Goal: Task Accomplishment & Management: Use online tool/utility

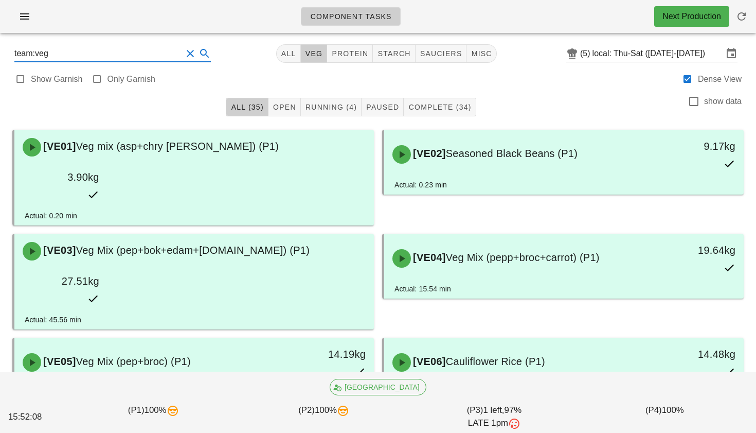
click at [159, 55] on input "team:veg" at bounding box center [98, 53] width 168 height 16
click at [184, 59] on button "Clear Search" at bounding box center [190, 53] width 12 height 12
click at [190, 58] on icon at bounding box center [196, 53] width 12 height 12
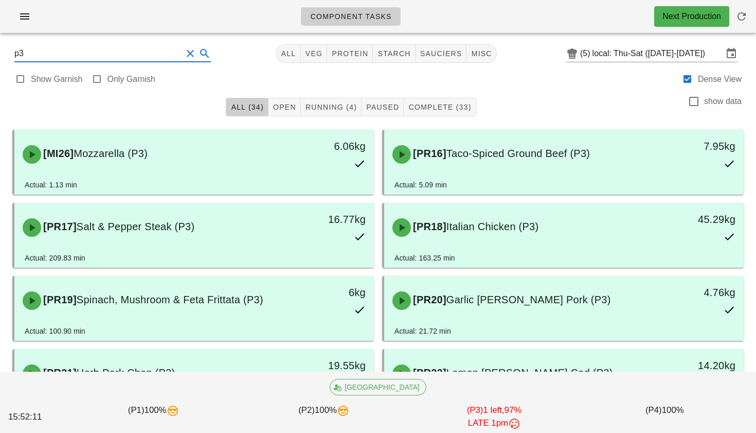
type input "p3"
click at [184, 52] on button "Clear Search" at bounding box center [190, 53] width 12 height 12
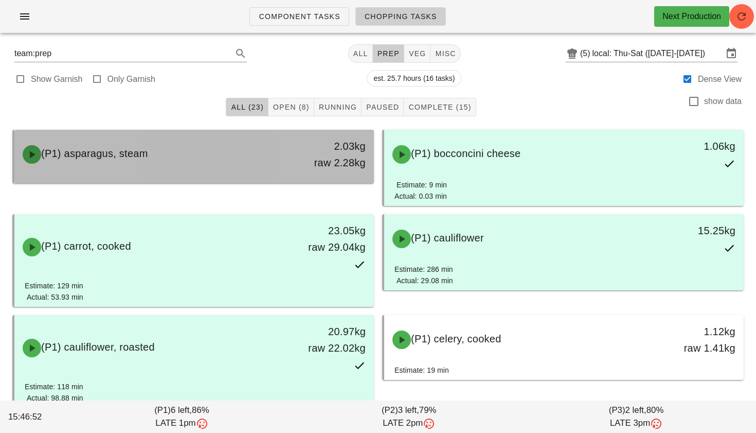
click at [283, 156] on div "2.03kg raw 2.28kg" at bounding box center [327, 154] width 89 height 45
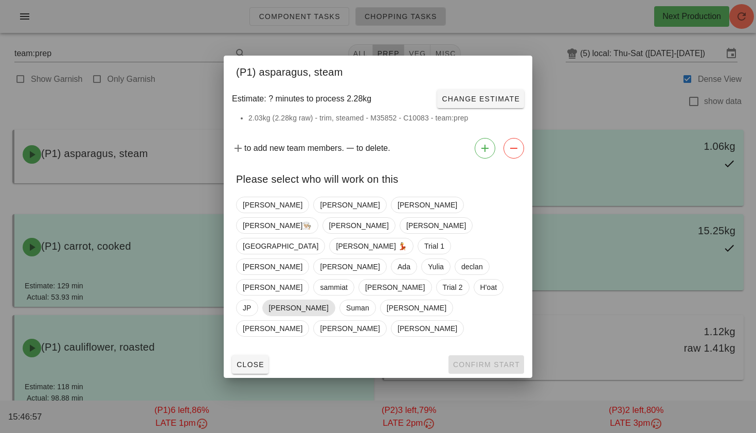
click at [329, 300] on span "Megan" at bounding box center [299, 307] width 60 height 15
click at [328, 299] on span "Megan" at bounding box center [299, 307] width 60 height 16
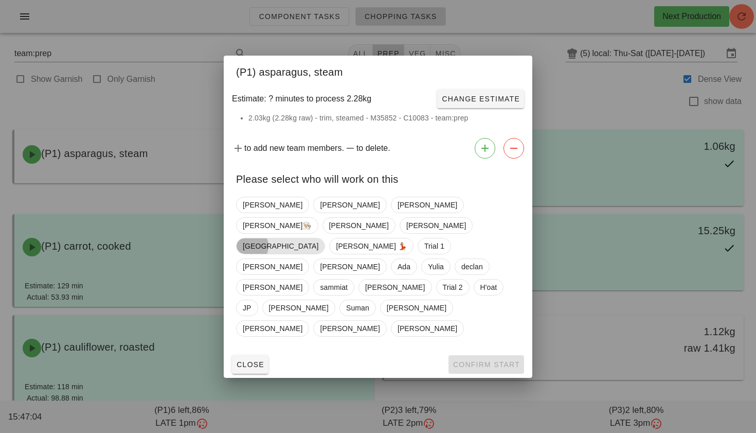
click at [318, 238] on span "Milan" at bounding box center [281, 245] width 76 height 15
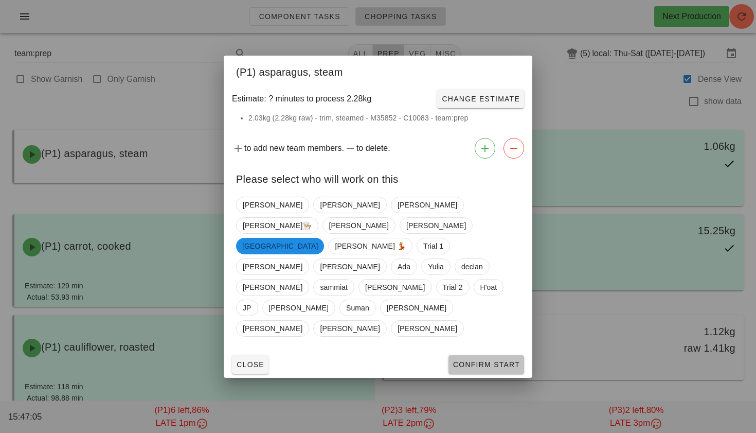
click at [490, 360] on span "Confirm Start" at bounding box center [486, 364] width 67 height 8
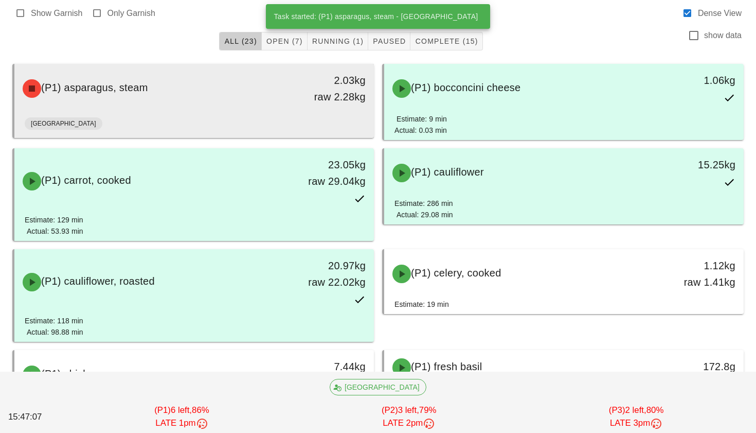
scroll to position [76, 0]
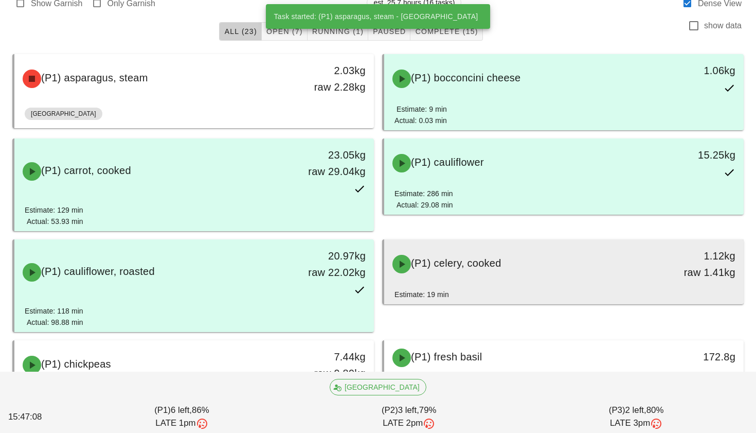
click at [475, 260] on span "(P1) celery, cooked" at bounding box center [456, 262] width 91 height 11
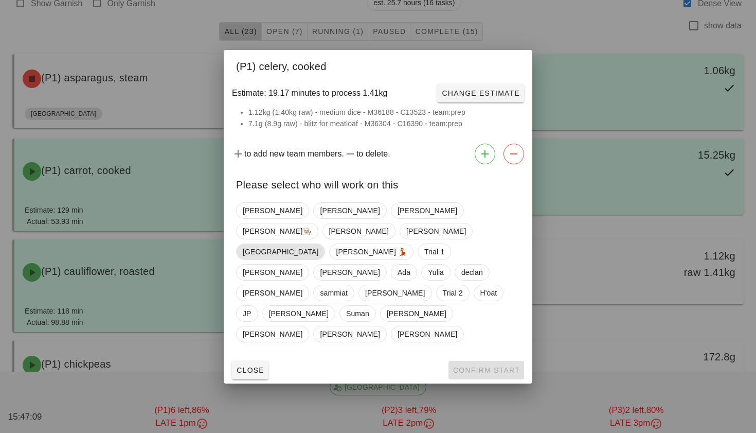
click at [318, 244] on span "Milan" at bounding box center [281, 251] width 76 height 15
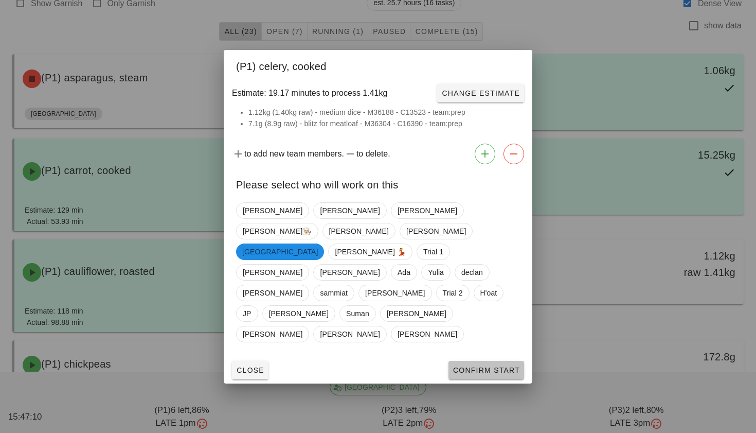
click at [487, 366] on span "Confirm Start" at bounding box center [486, 370] width 67 height 8
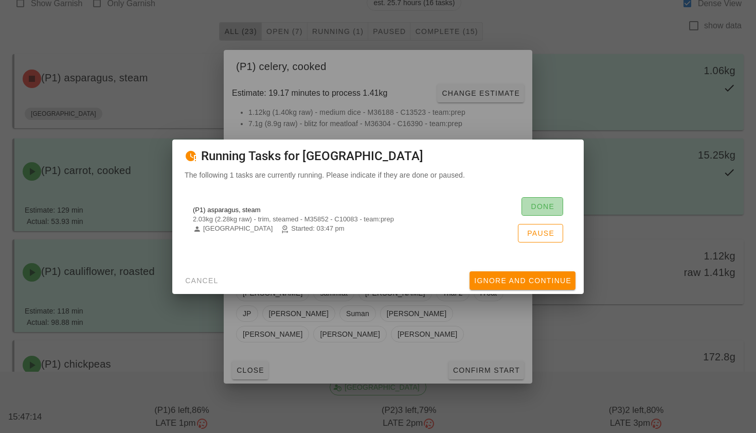
drag, startPoint x: 539, startPoint y: 203, endPoint x: 428, endPoint y: 198, distance: 111.3
click at [539, 203] on span "Done" at bounding box center [542, 206] width 24 height 8
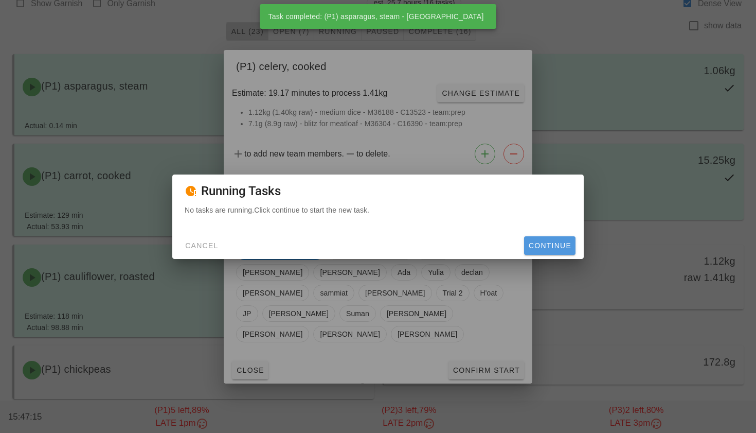
click at [538, 241] on span "Continue" at bounding box center [549, 245] width 43 height 8
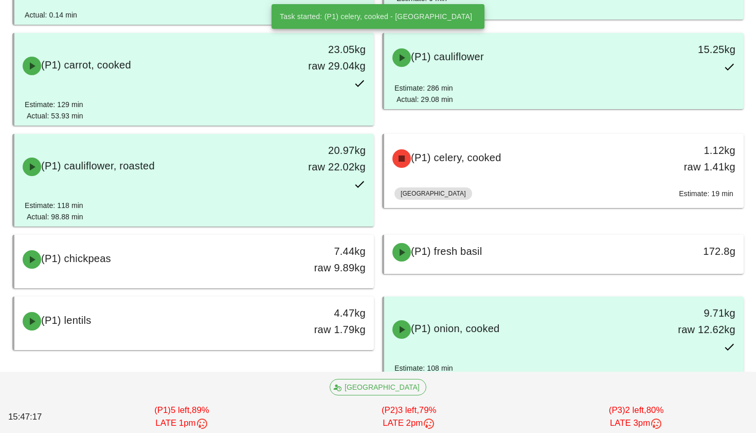
scroll to position [205, 0]
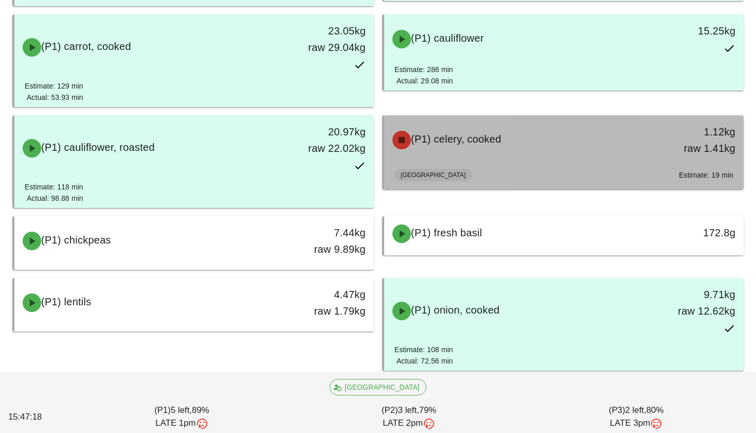
click at [500, 139] on span "(P1) celery, cooked" at bounding box center [456, 138] width 91 height 11
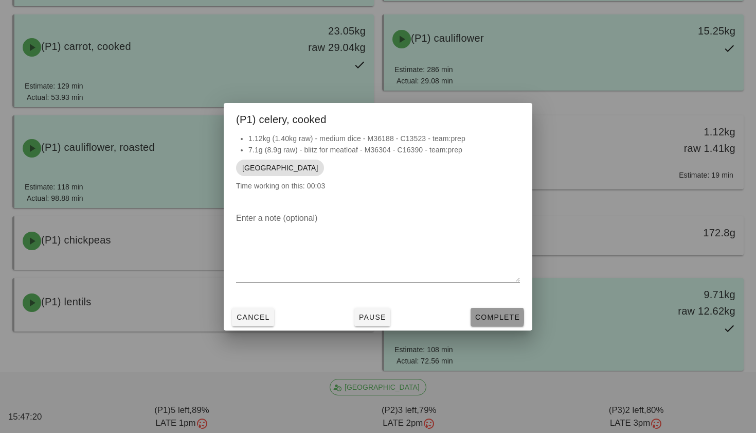
click at [486, 320] on span "Complete" at bounding box center [497, 317] width 45 height 8
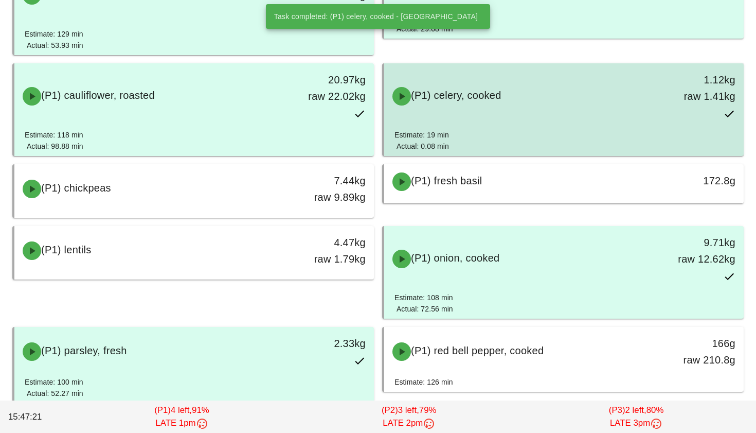
scroll to position [270, 0]
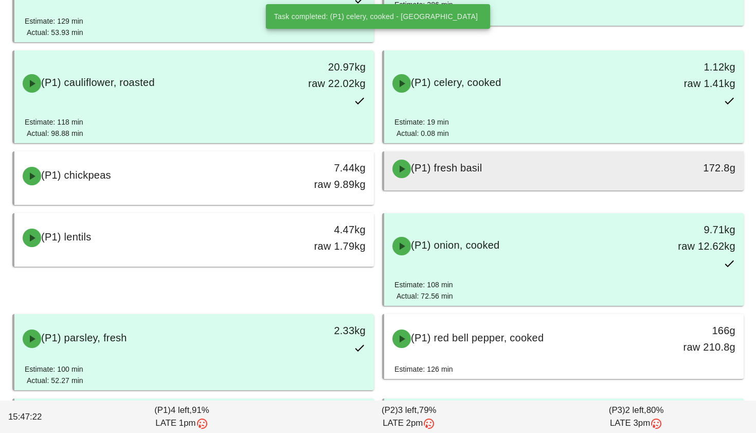
click at [469, 162] on span "(P1) fresh basil" at bounding box center [447, 167] width 72 height 11
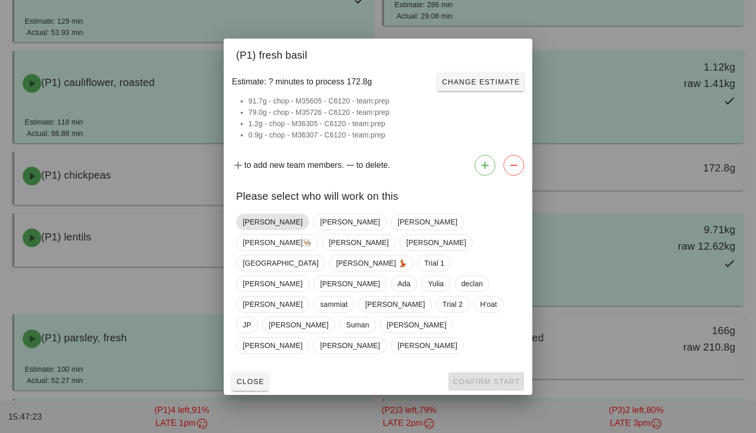
click at [259, 229] on span "[PERSON_NAME]" at bounding box center [273, 221] width 60 height 15
click at [488, 372] on button "Confirm Start" at bounding box center [487, 381] width 76 height 19
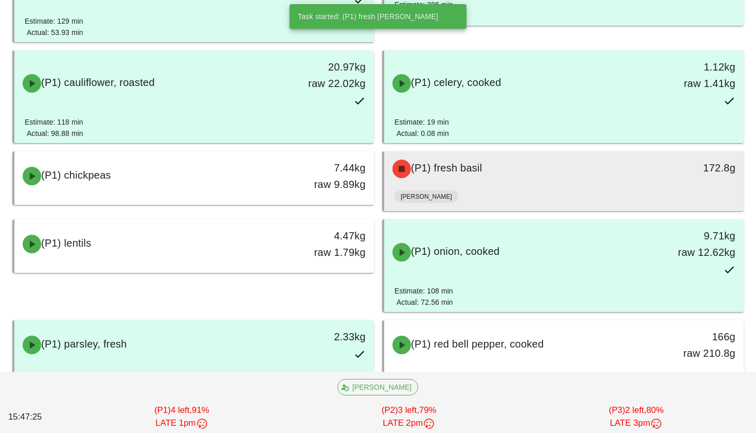
click at [494, 185] on div "(P1) fresh basil 172.8g" at bounding box center [564, 168] width 360 height 35
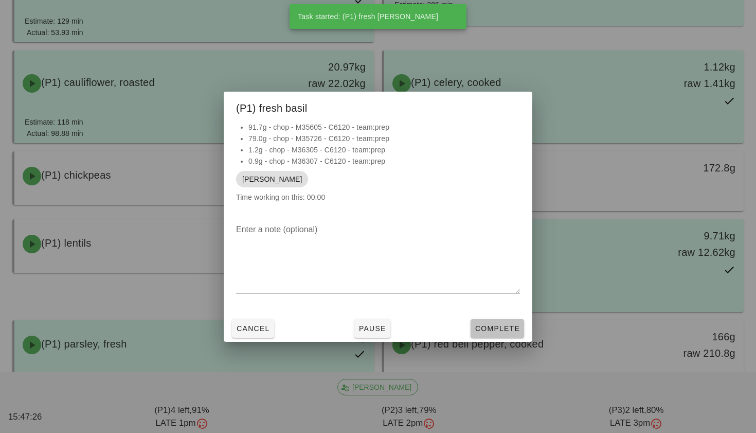
click at [490, 322] on button "Complete" at bounding box center [498, 328] width 54 height 19
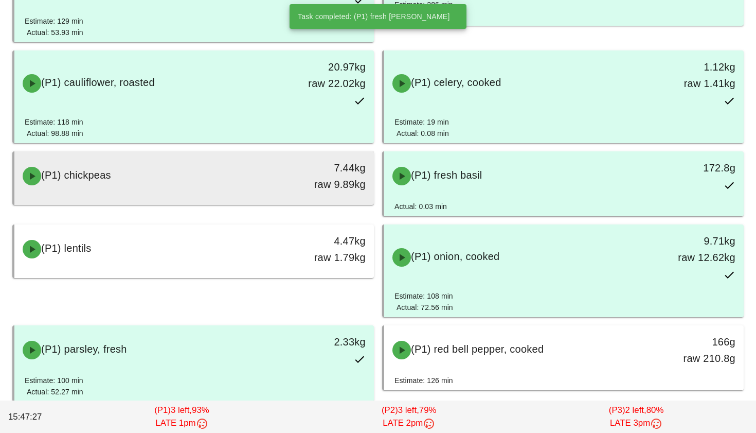
click at [236, 185] on div "(P1) chickpeas" at bounding box center [149, 176] width 267 height 31
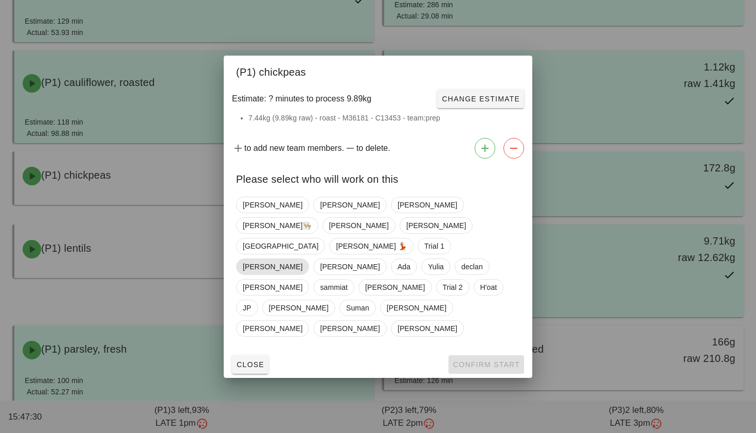
click at [303, 259] on span "Shawn" at bounding box center [273, 266] width 60 height 15
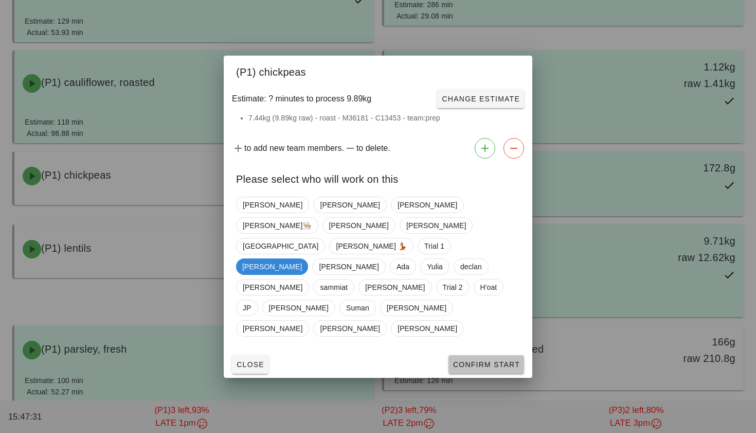
click at [461, 355] on button "Confirm Start" at bounding box center [487, 364] width 76 height 19
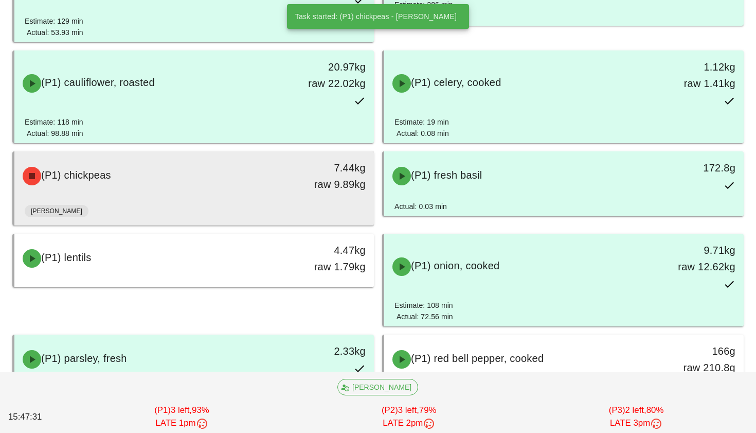
click at [214, 209] on div "Shawn" at bounding box center [194, 213] width 339 height 25
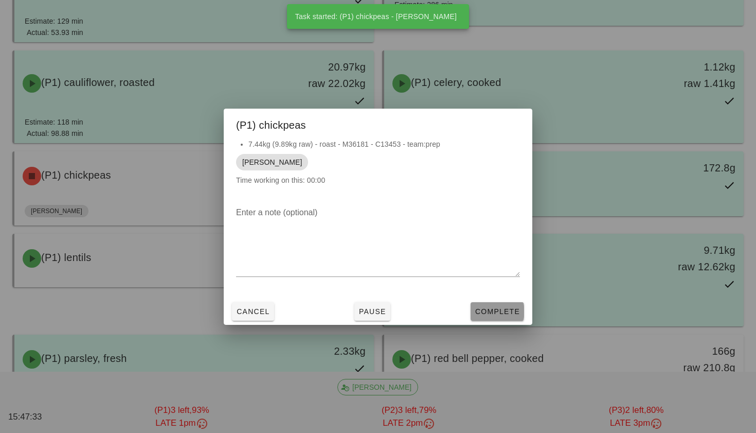
click at [491, 311] on span "Complete" at bounding box center [497, 311] width 45 height 8
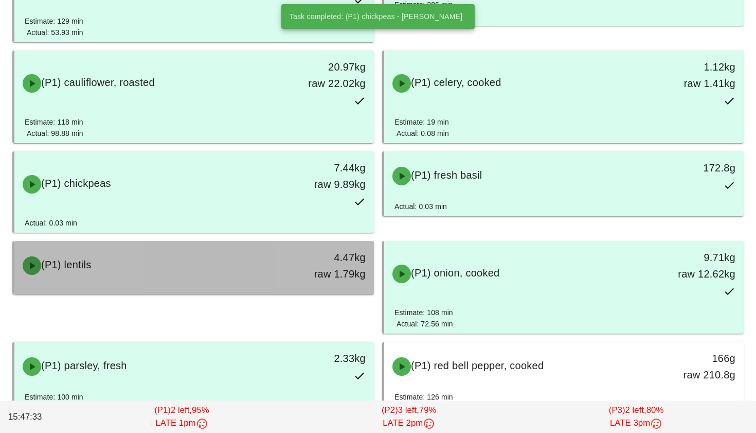
click at [210, 287] on div "(P1) lentils 4.47kg raw 1.79kg" at bounding box center [194, 265] width 356 height 45
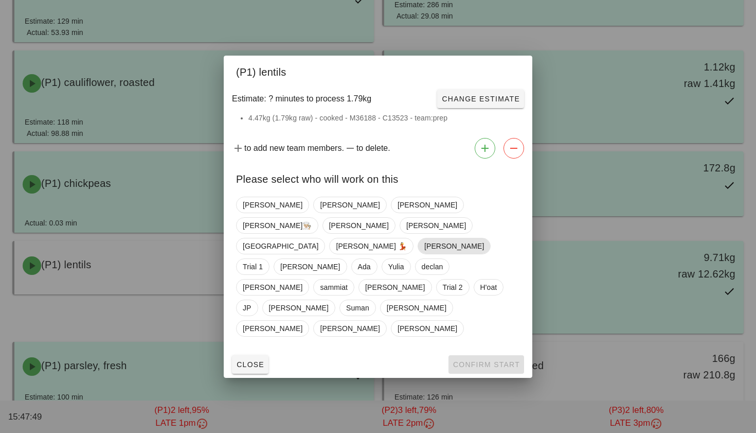
click at [424, 254] on span "Shawn" at bounding box center [454, 245] width 60 height 15
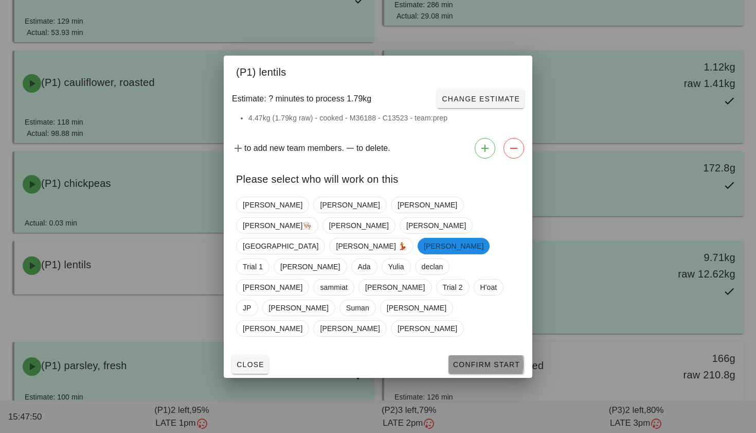
click at [473, 360] on span "Confirm Start" at bounding box center [486, 364] width 67 height 8
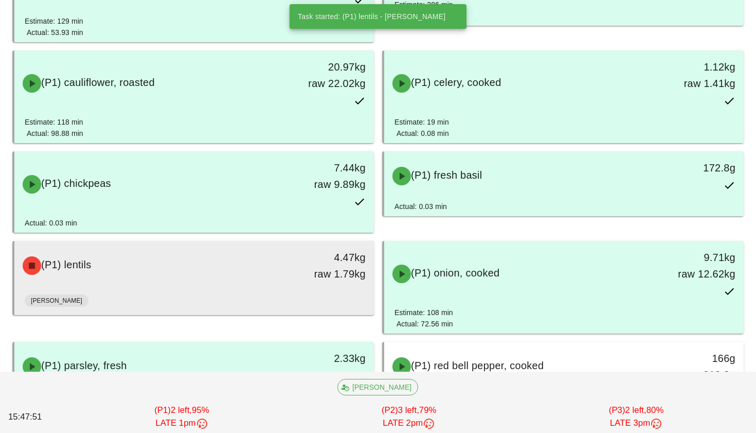
click at [323, 261] on div "4.47kg raw 1.79kg" at bounding box center [327, 265] width 77 height 33
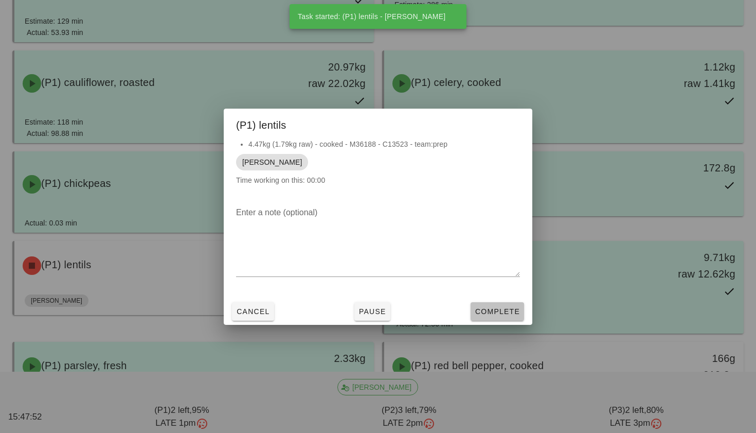
click at [494, 314] on span "Complete" at bounding box center [497, 311] width 45 height 8
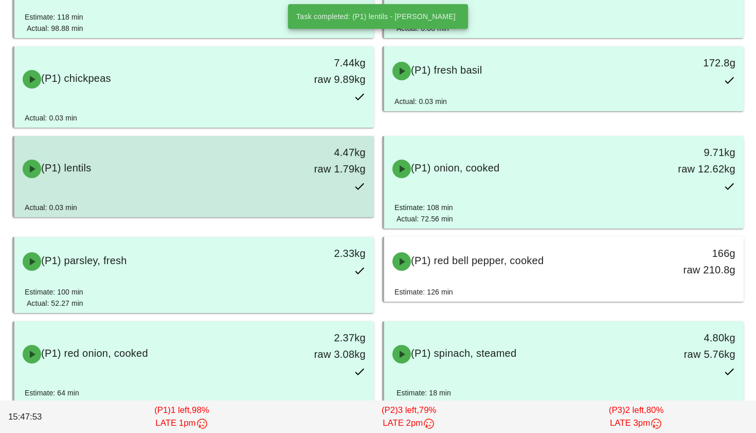
scroll to position [378, 0]
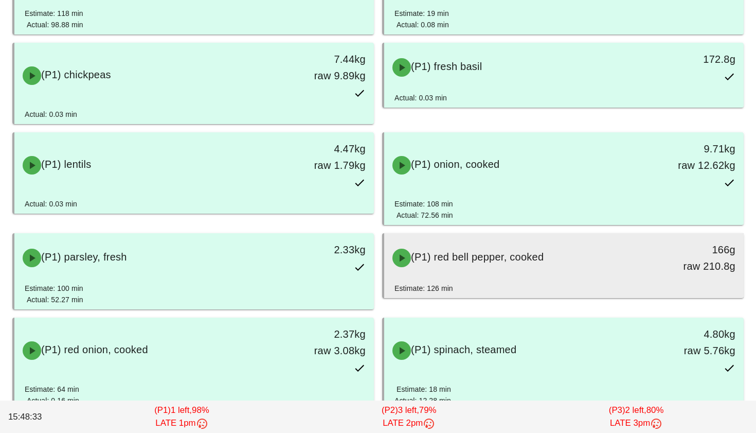
click at [498, 266] on div "(P1) red bell pepper, cooked" at bounding box center [519, 257] width 267 height 31
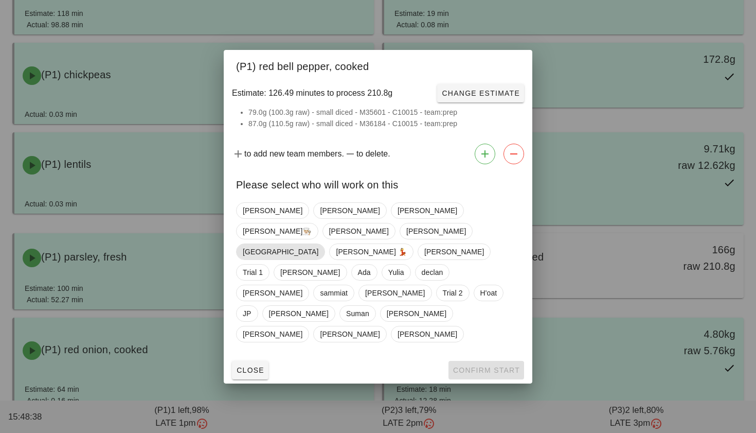
click at [325, 243] on span "[GEOGRAPHIC_DATA]" at bounding box center [280, 251] width 89 height 16
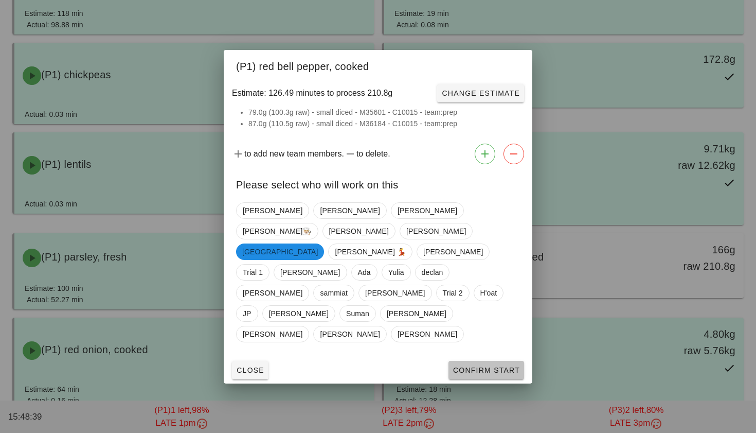
click at [467, 366] on span "Confirm Start" at bounding box center [486, 370] width 67 height 8
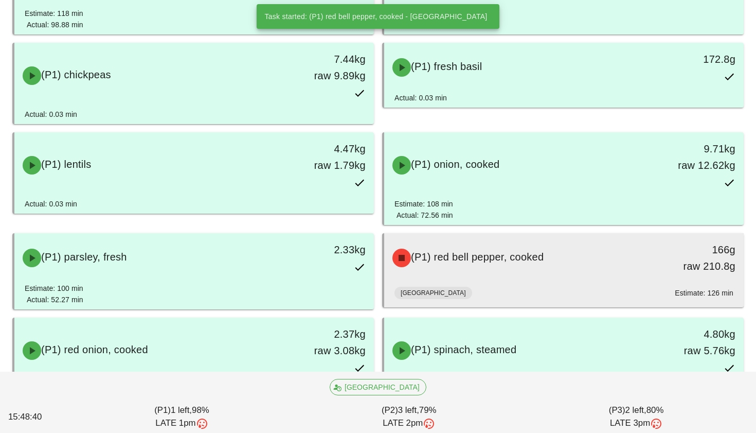
click at [507, 272] on div "(P1) red bell pepper, cooked" at bounding box center [519, 257] width 267 height 31
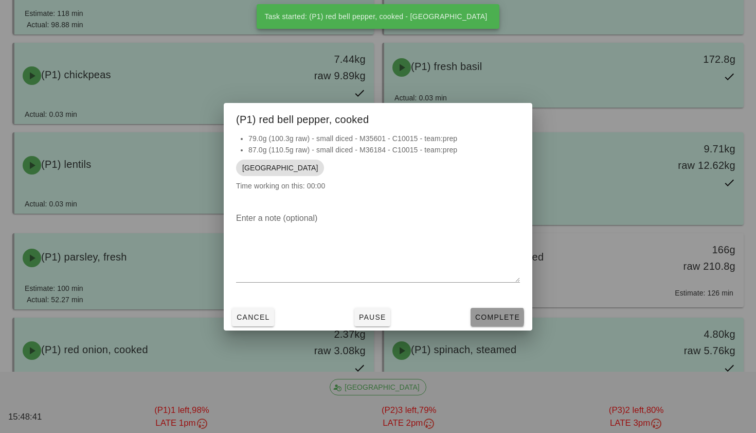
click at [506, 313] on span "Complete" at bounding box center [497, 317] width 45 height 8
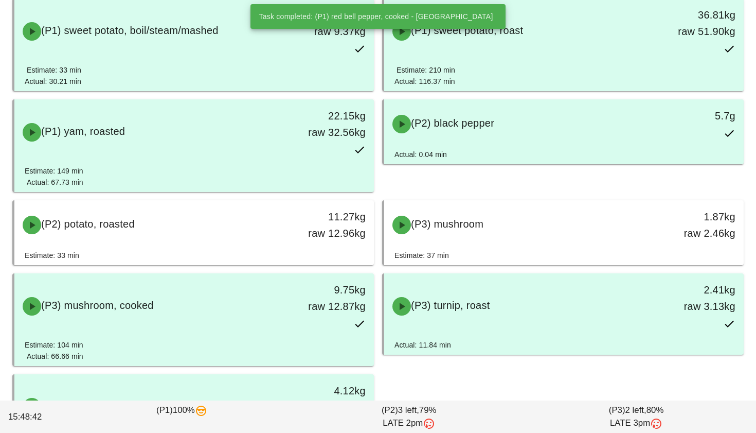
scroll to position [836, 0]
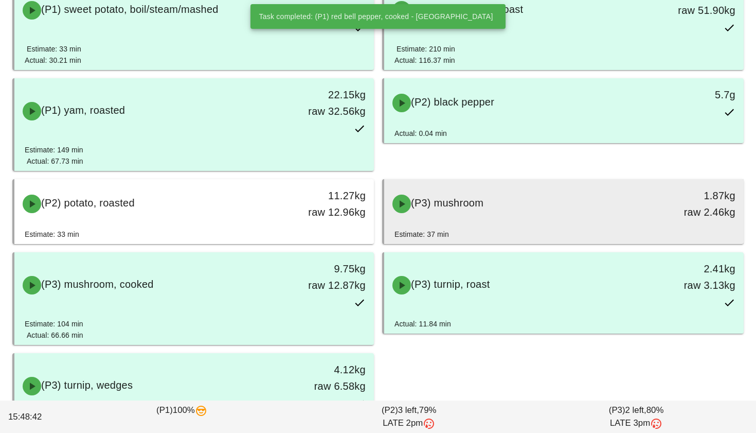
click at [483, 197] on span "(P3) mushroom" at bounding box center [447, 202] width 73 height 11
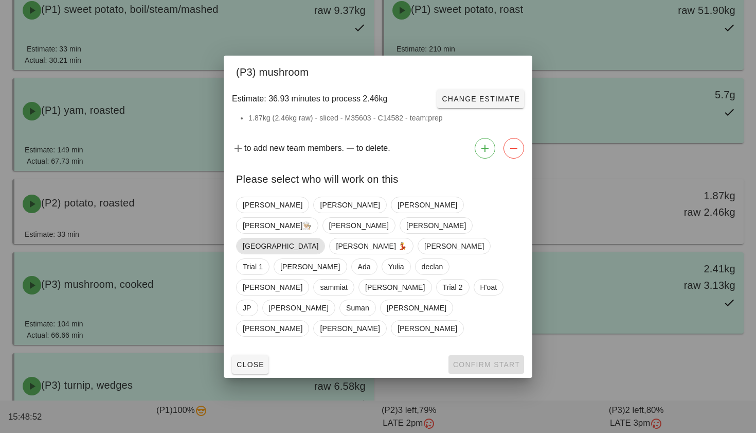
click at [325, 238] on span "[GEOGRAPHIC_DATA]" at bounding box center [280, 246] width 89 height 16
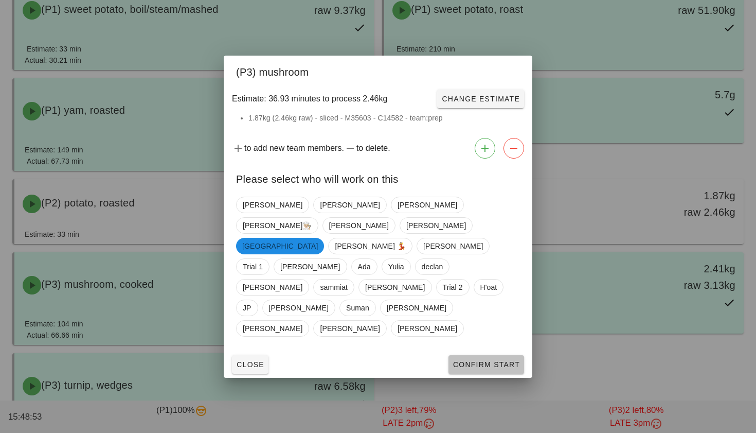
click at [478, 360] on span "Confirm Start" at bounding box center [486, 364] width 67 height 8
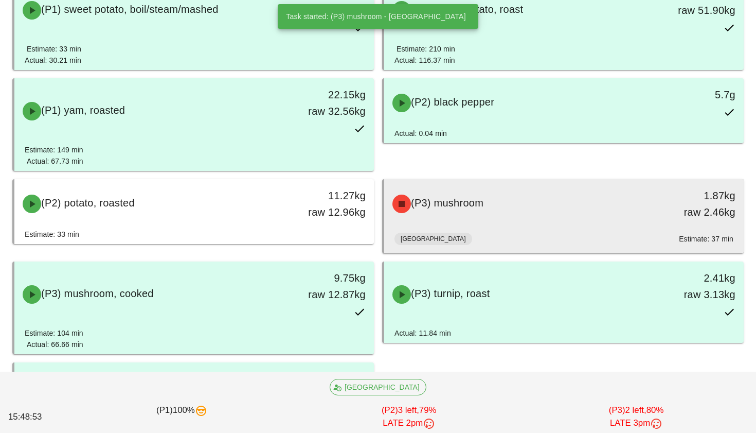
click at [494, 219] on div "(P3) mushroom 1.87kg raw 2.46kg" at bounding box center [564, 203] width 356 height 45
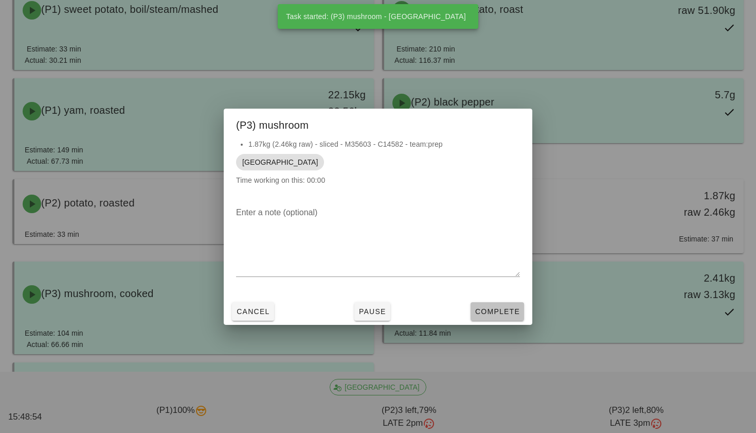
click at [500, 309] on span "Complete" at bounding box center [497, 311] width 45 height 8
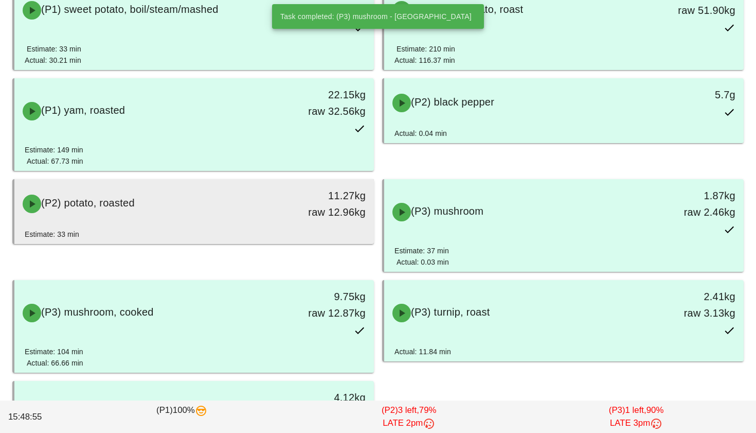
click at [283, 227] on div "(P2) potato, roasted 11.27kg raw 12.96kg" at bounding box center [194, 203] width 360 height 49
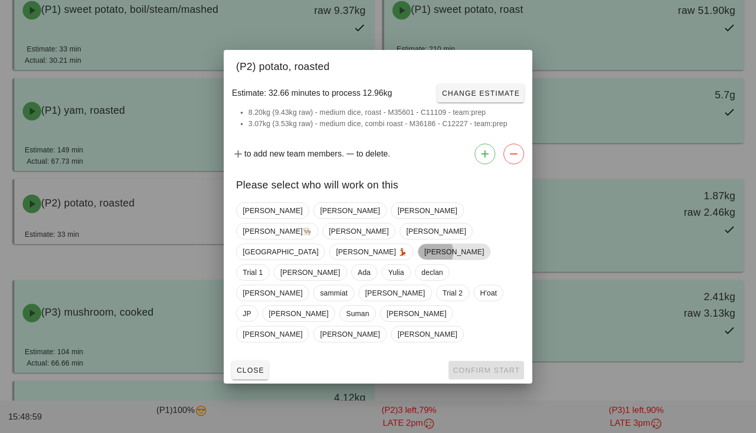
click at [418, 260] on span "Shawn" at bounding box center [454, 251] width 73 height 16
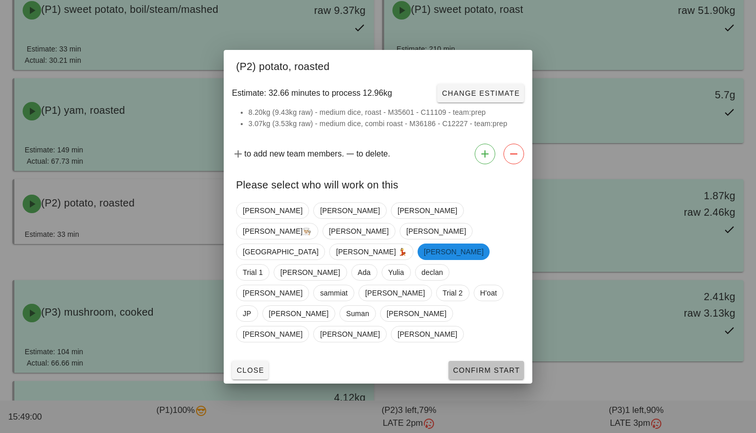
click at [481, 366] on span "Confirm Start" at bounding box center [486, 370] width 67 height 8
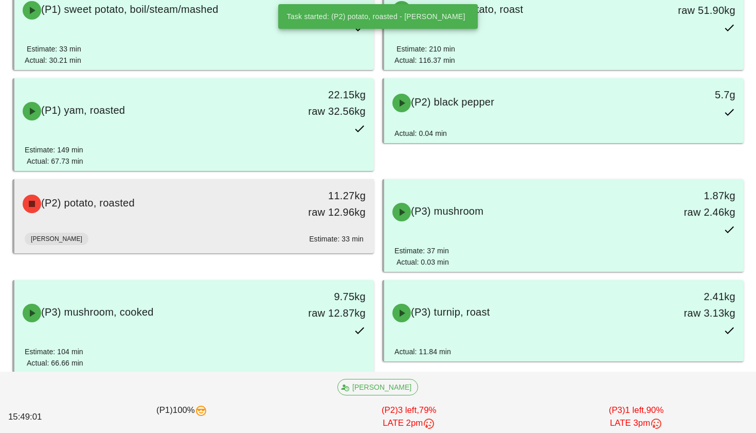
click at [340, 242] on div "Estimate: 33 min" at bounding box center [336, 238] width 55 height 11
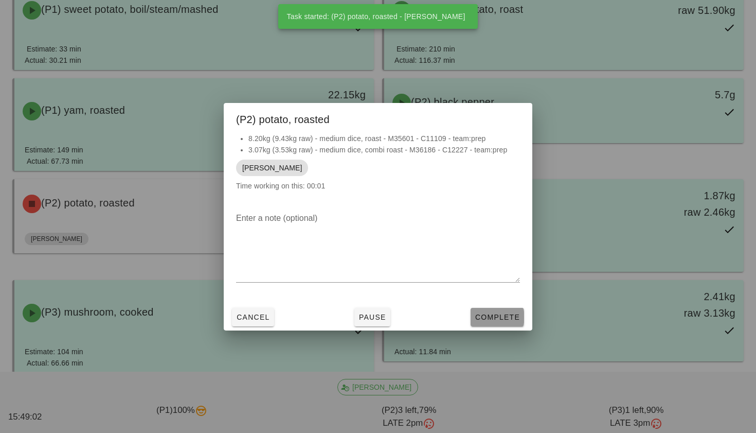
click at [494, 316] on span "Complete" at bounding box center [497, 317] width 45 height 8
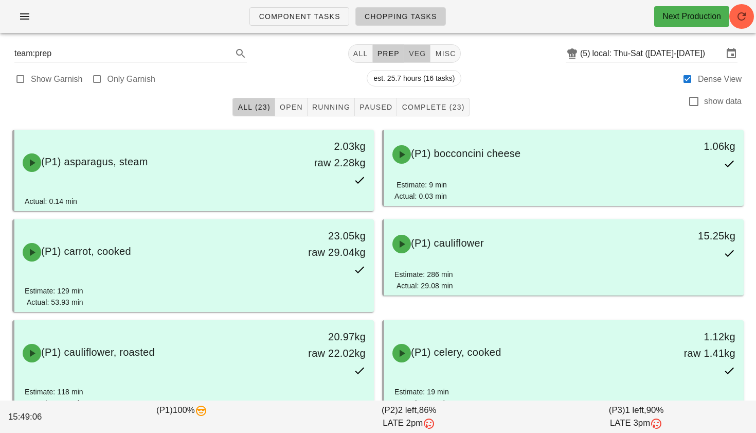
click at [409, 47] on button "veg" at bounding box center [417, 53] width 27 height 19
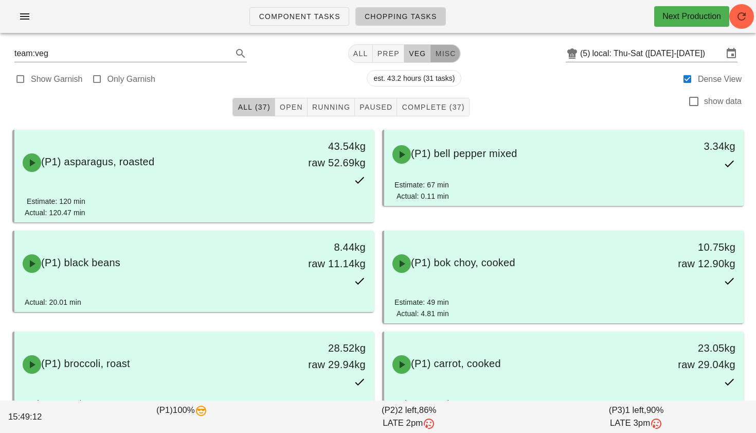
click at [443, 57] on span "misc" at bounding box center [445, 53] width 21 height 8
type input "team:misc"
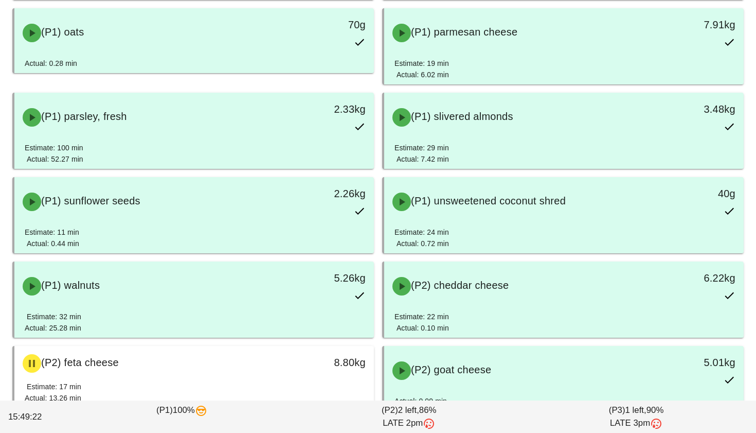
scroll to position [427, 0]
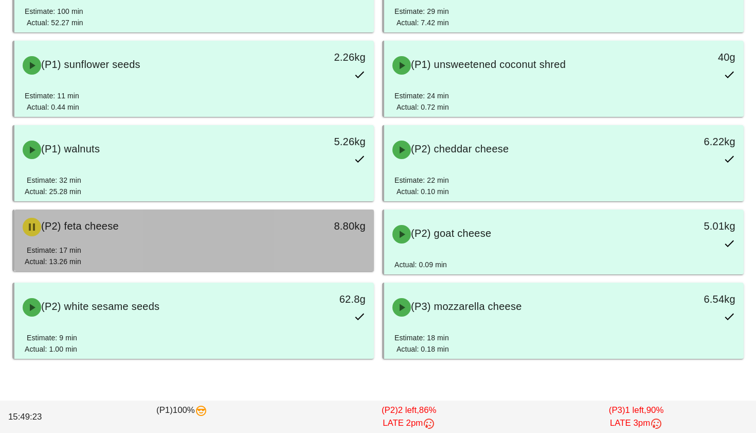
click at [255, 239] on div "(P2) feta cheese" at bounding box center [149, 226] width 267 height 31
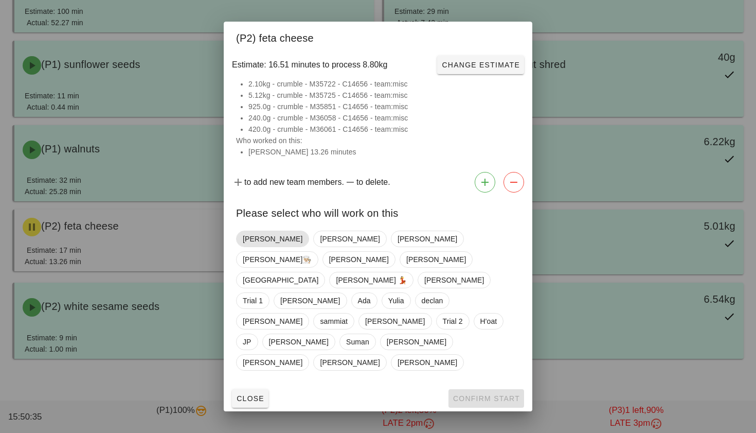
click at [263, 246] on span "[PERSON_NAME]" at bounding box center [273, 238] width 60 height 15
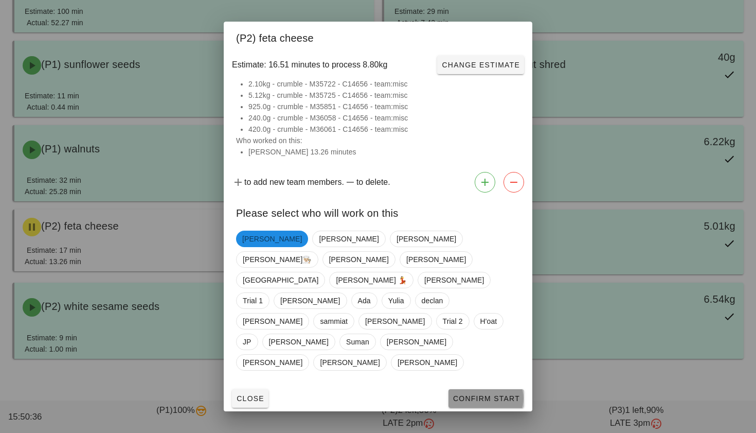
click at [498, 394] on span "Confirm Start" at bounding box center [486, 398] width 67 height 8
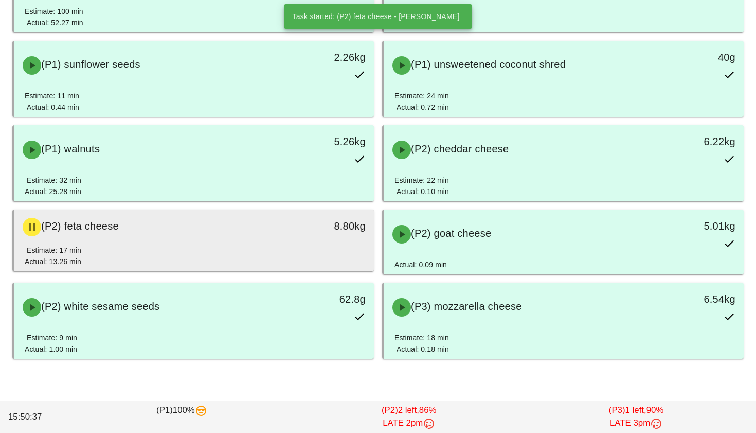
click at [290, 239] on div "8.80kg" at bounding box center [327, 226] width 89 height 31
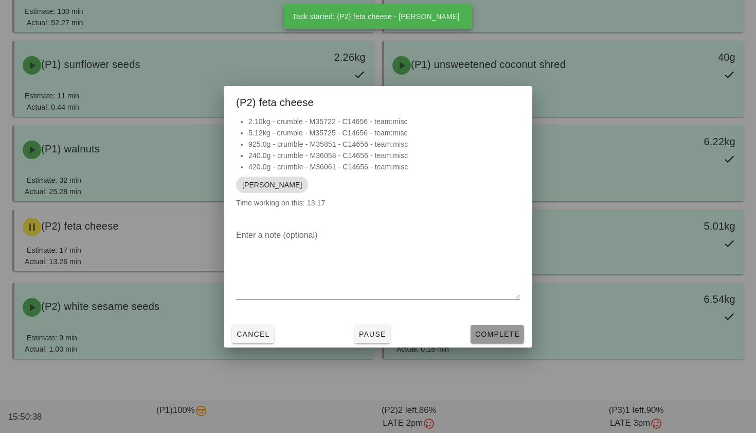
click at [485, 326] on button "Complete" at bounding box center [498, 334] width 54 height 19
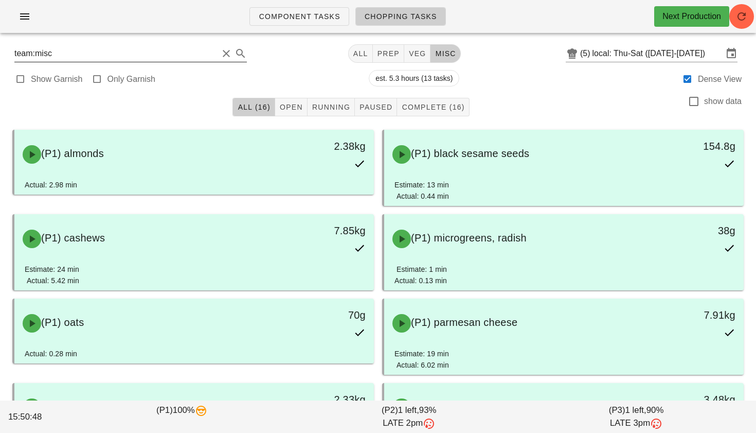
click at [168, 52] on input "team:misc" at bounding box center [116, 53] width 204 height 16
click at [220, 55] on button "Clear Search" at bounding box center [226, 53] width 12 height 12
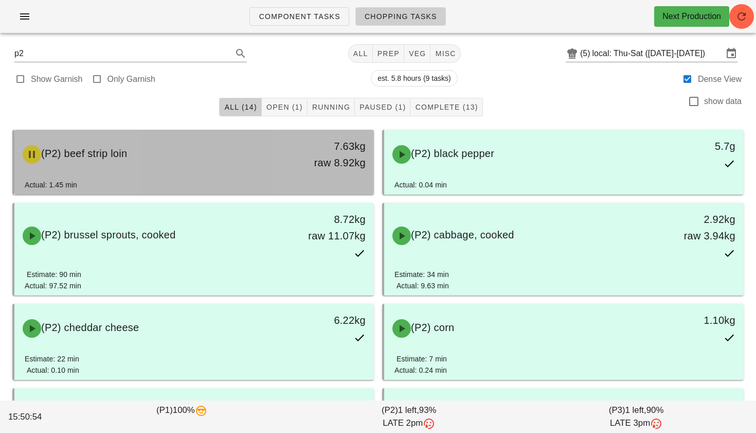
click at [255, 165] on div "(P2) beef strip loin" at bounding box center [149, 154] width 267 height 31
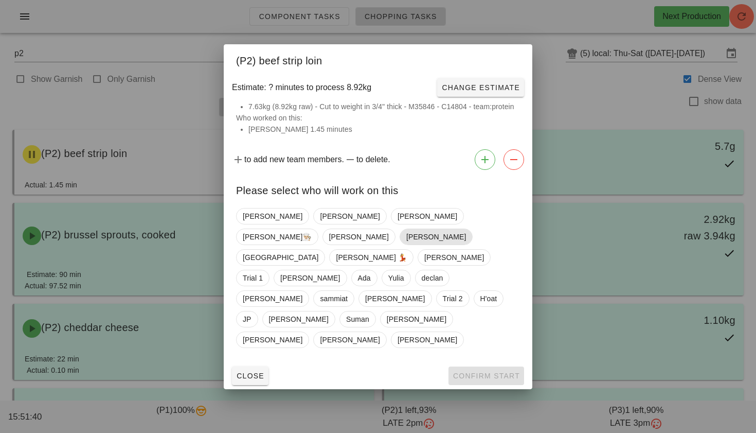
click at [466, 244] on span "Ken" at bounding box center [436, 236] width 60 height 15
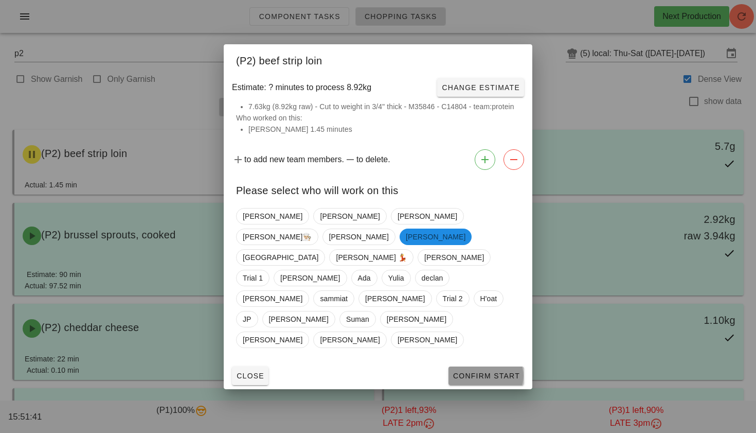
click at [500, 371] on span "Confirm Start" at bounding box center [486, 375] width 67 height 8
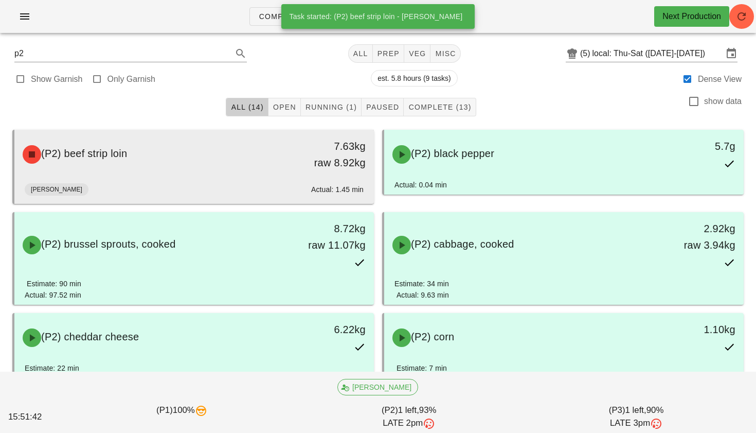
click at [306, 161] on div "7.63kg raw 8.92kg" at bounding box center [327, 154] width 77 height 33
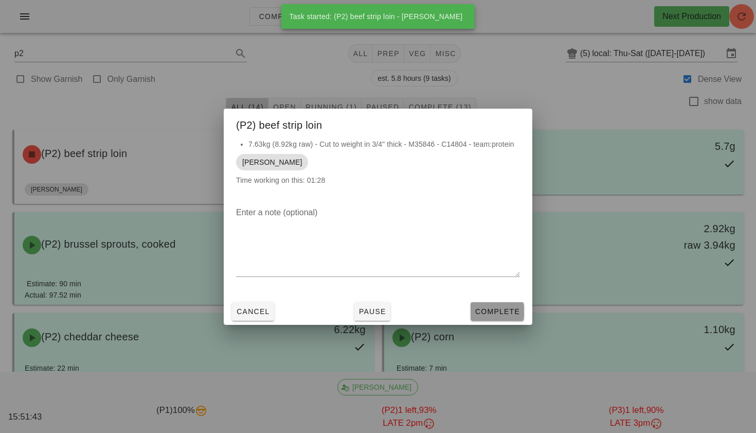
click at [485, 312] on span "Complete" at bounding box center [497, 311] width 45 height 8
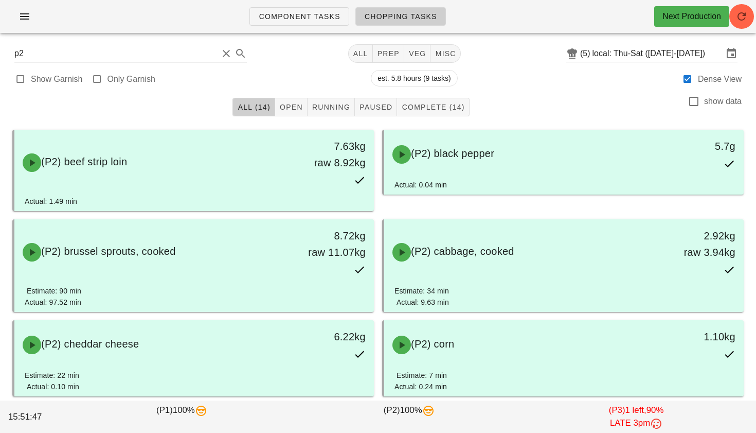
click at [180, 60] on input "p2" at bounding box center [116, 53] width 204 height 16
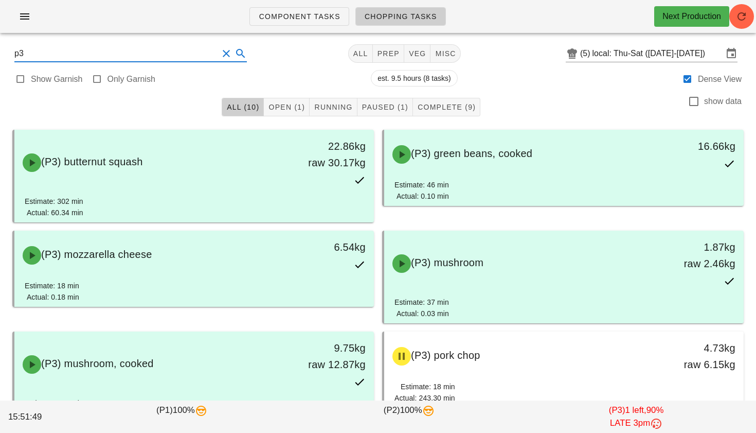
type input "p3"
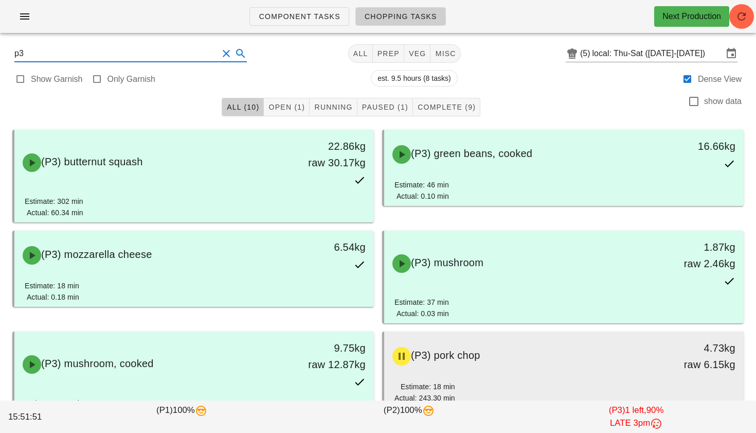
click at [445, 357] on span "(P3) pork chop" at bounding box center [445, 354] width 69 height 11
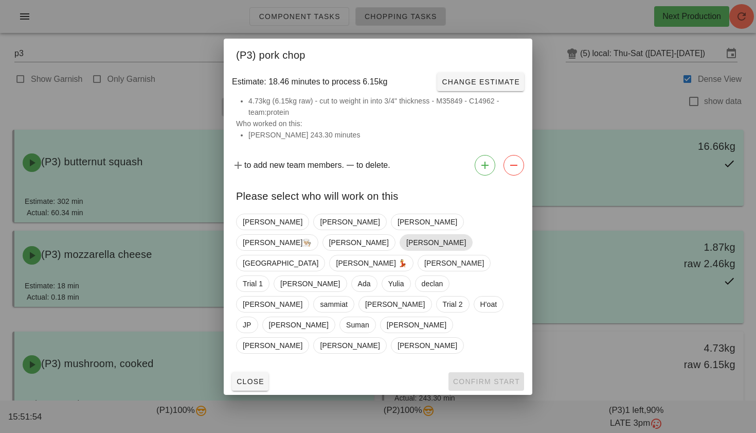
click at [466, 250] on span "Ken" at bounding box center [436, 242] width 60 height 15
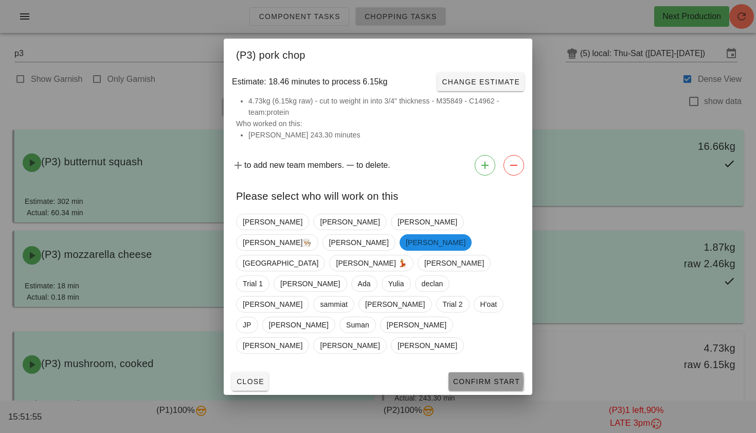
click at [487, 377] on span "Confirm Start" at bounding box center [486, 381] width 67 height 8
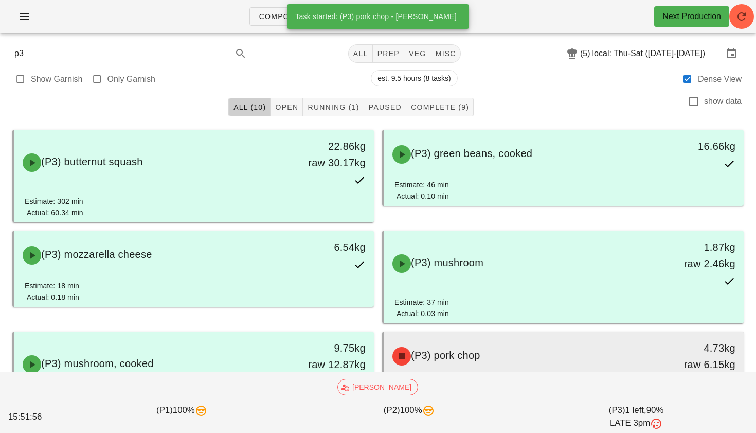
click at [433, 362] on div "(P3) pork chop" at bounding box center [519, 356] width 267 height 31
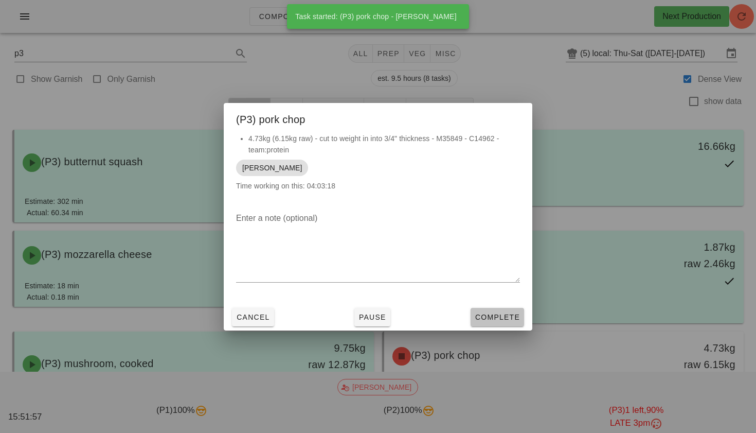
click at [496, 309] on button "Complete" at bounding box center [498, 317] width 54 height 19
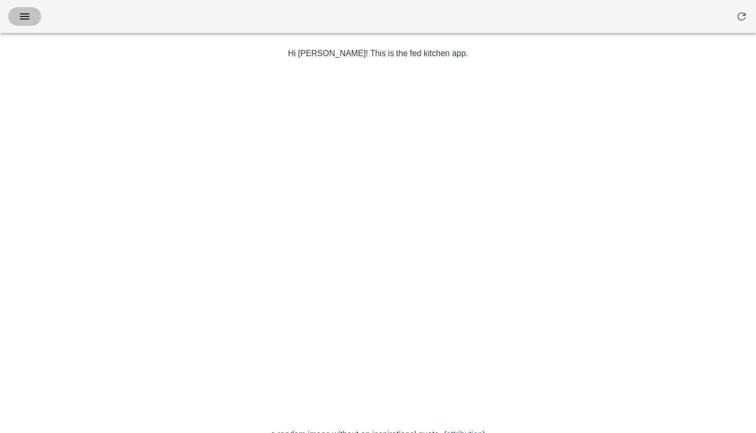
click at [22, 22] on icon "button" at bounding box center [25, 16] width 12 height 12
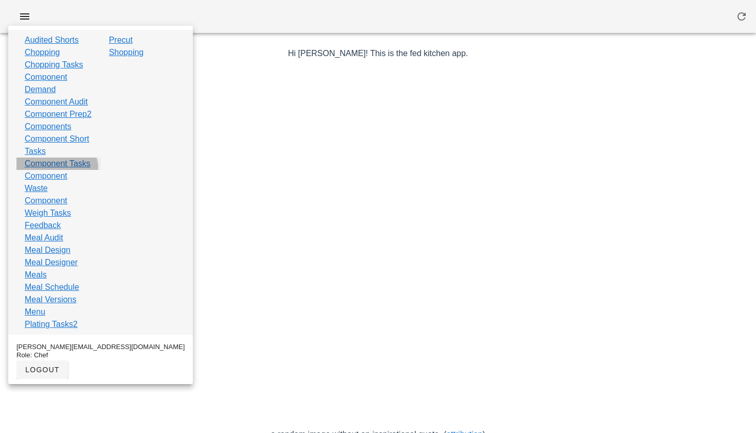
click at [39, 170] on link "Component Tasks" at bounding box center [58, 163] width 66 height 12
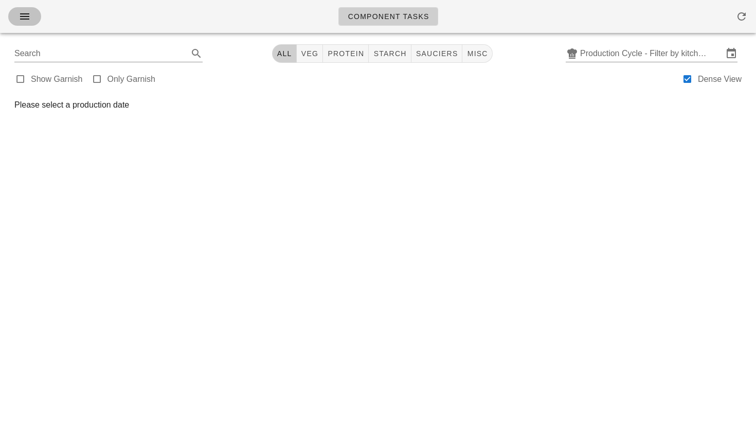
click at [27, 18] on icon "button" at bounding box center [25, 16] width 12 height 12
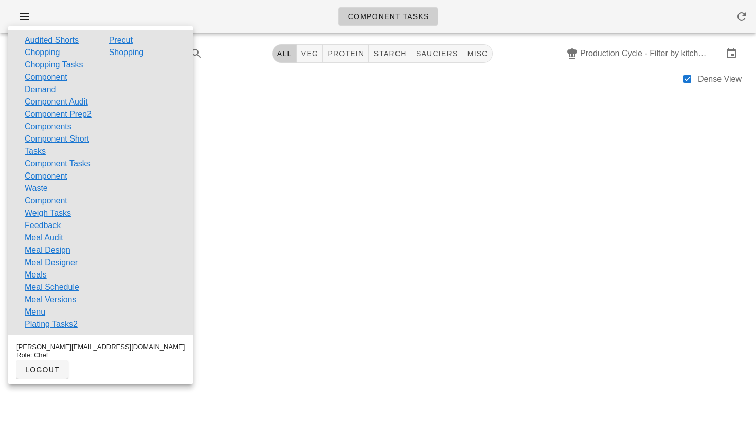
click at [246, 203] on div "Component Tasks Search All veg protein starch sauciers misc Production Cycle - …" at bounding box center [378, 216] width 756 height 433
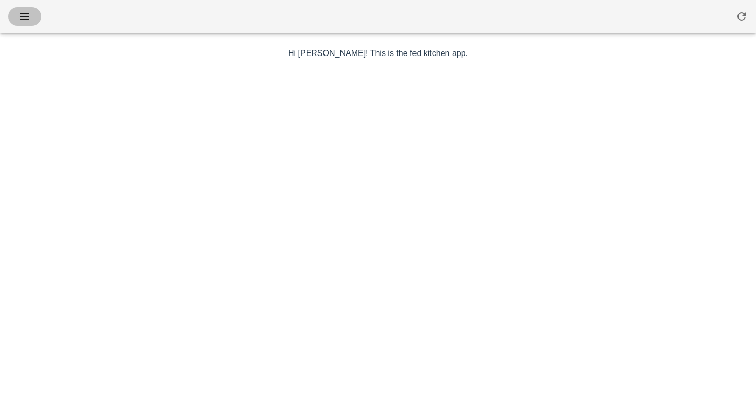
click at [24, 19] on icon "button" at bounding box center [25, 16] width 12 height 12
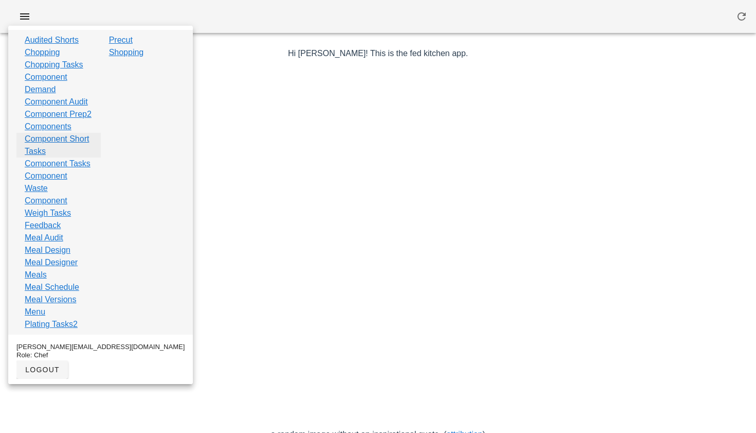
click at [54, 157] on link "Component Short Tasks" at bounding box center [59, 145] width 68 height 25
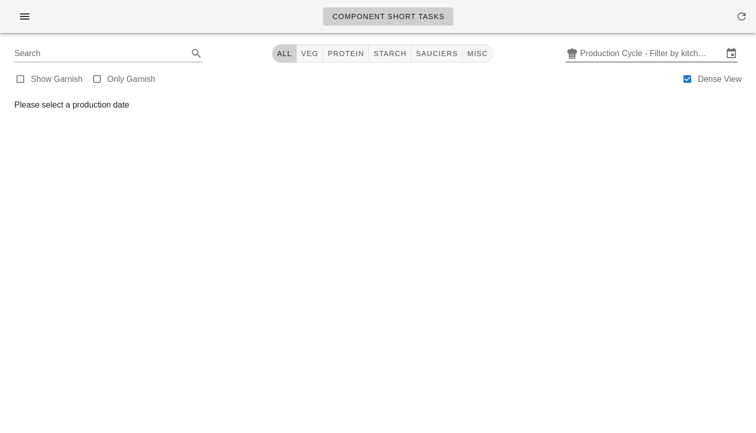
click at [637, 54] on input "Production Cycle - Filter by kitchen production schedules" at bounding box center [651, 53] width 143 height 16
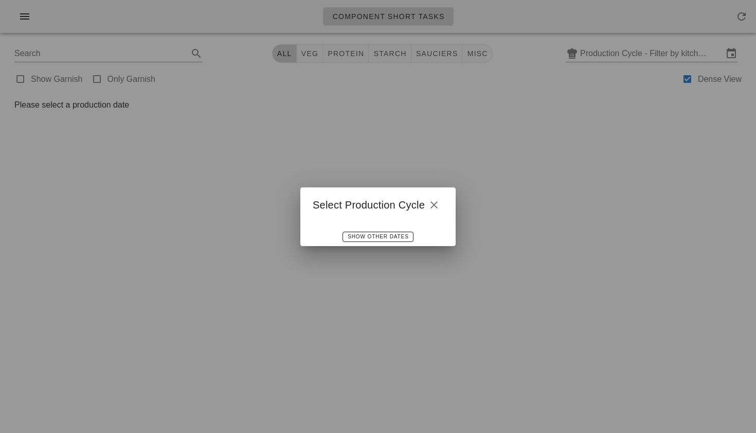
click at [483, 112] on div at bounding box center [378, 216] width 756 height 433
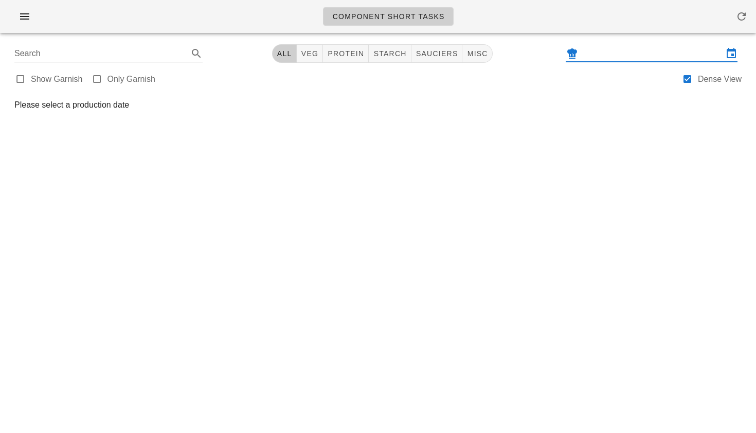
click at [607, 60] on input "text" at bounding box center [651, 53] width 143 height 16
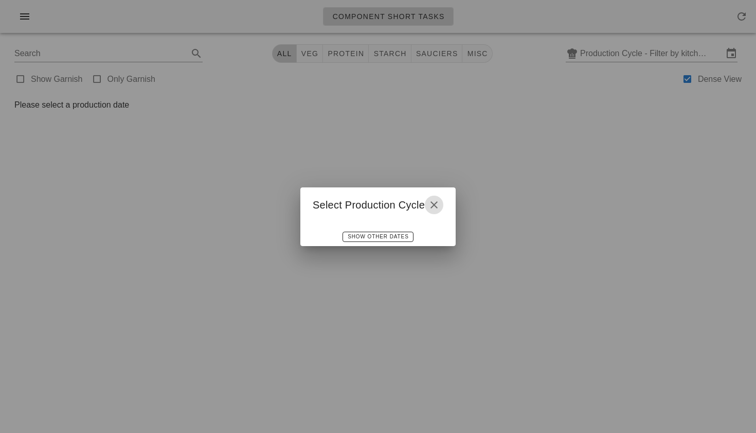
click at [435, 201] on icon "button" at bounding box center [434, 205] width 12 height 12
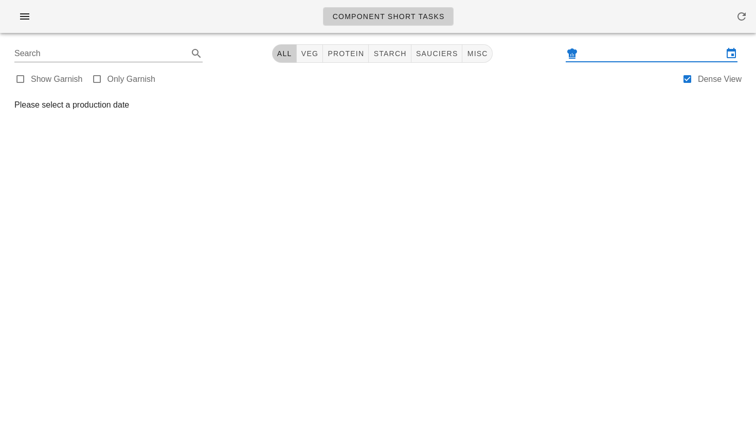
click at [629, 55] on input "text" at bounding box center [651, 53] width 143 height 16
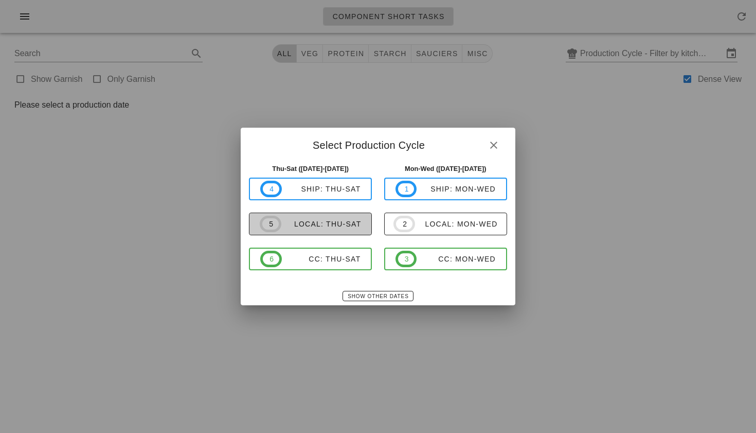
click at [338, 226] on div "local: Thu-Sat" at bounding box center [321, 224] width 80 height 8
type input "local: Thu-Sat (Oct 16-Oct 18)"
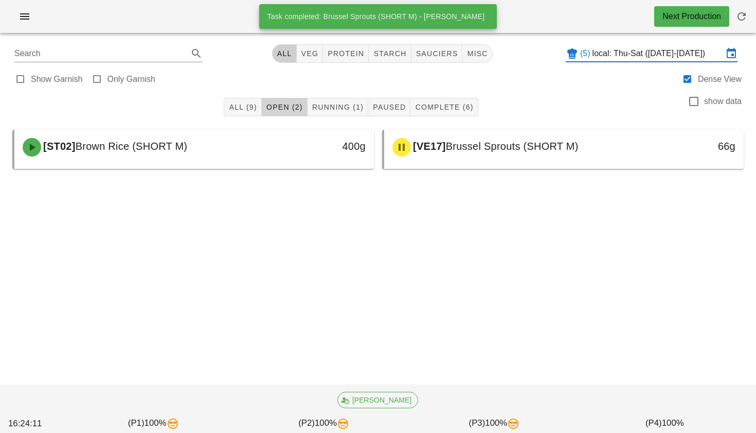
click at [263, 109] on button "Open (2)" at bounding box center [285, 107] width 46 height 19
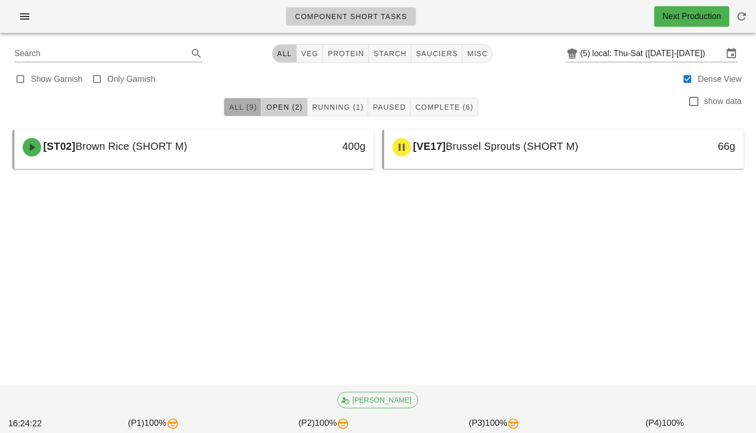
click at [248, 109] on span "All (9)" at bounding box center [242, 107] width 28 height 8
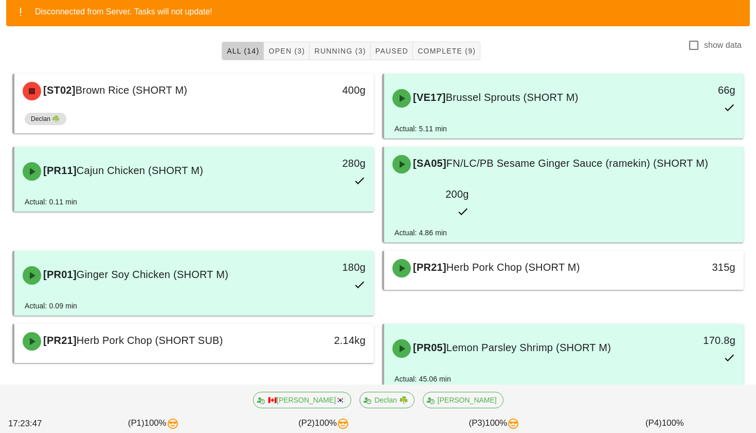
scroll to position [130, 0]
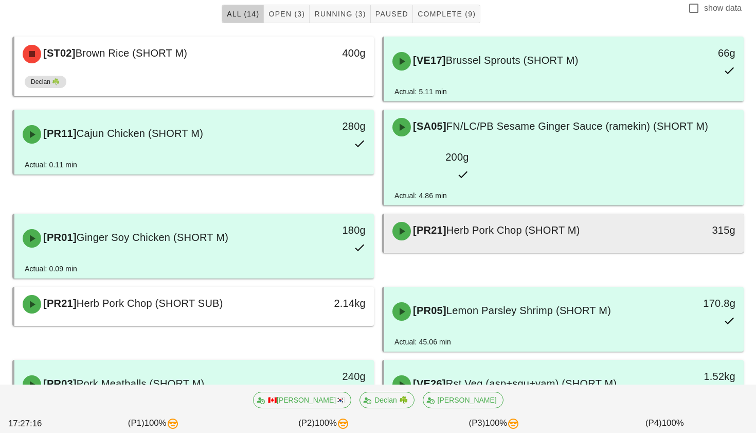
click at [465, 224] on span "Herb Pork Chop (SHORT M)" at bounding box center [514, 229] width 134 height 11
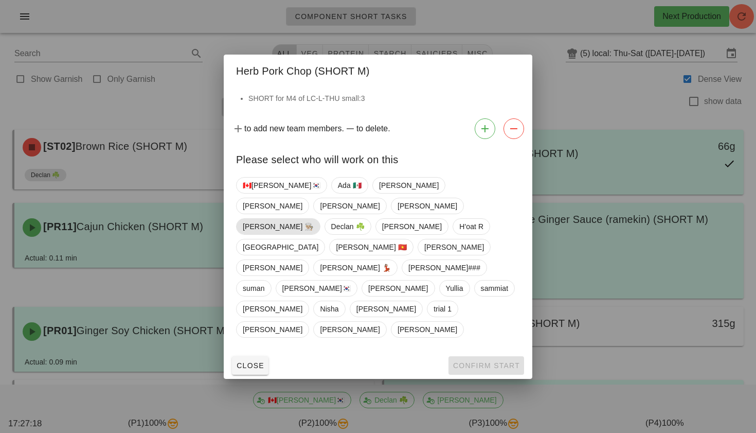
click at [267, 234] on span "[PERSON_NAME] 👨🏼‍🍳" at bounding box center [278, 226] width 71 height 15
click at [487, 356] on button "Confirm Start" at bounding box center [487, 365] width 76 height 19
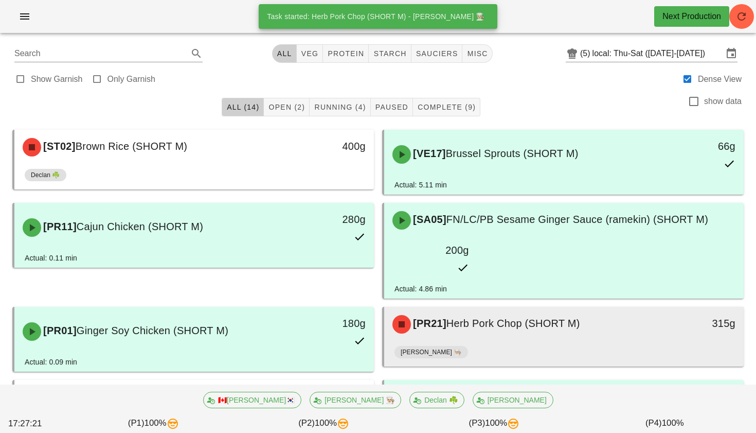
click at [498, 309] on div "[PR21] Herb Pork Chop (SHORT M)" at bounding box center [519, 324] width 267 height 31
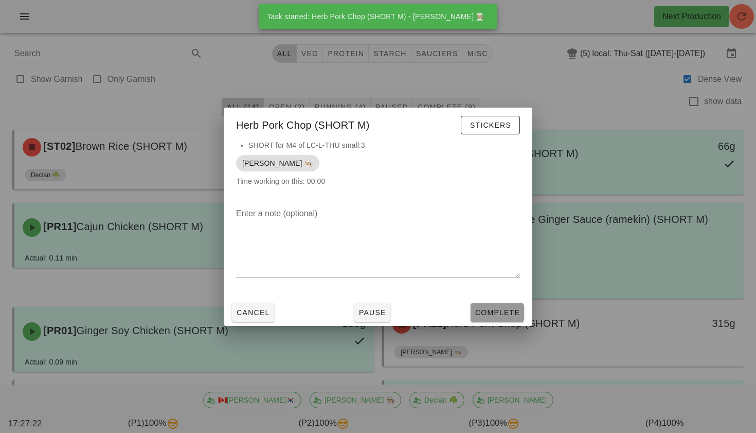
click at [491, 309] on span "Complete" at bounding box center [497, 312] width 45 height 8
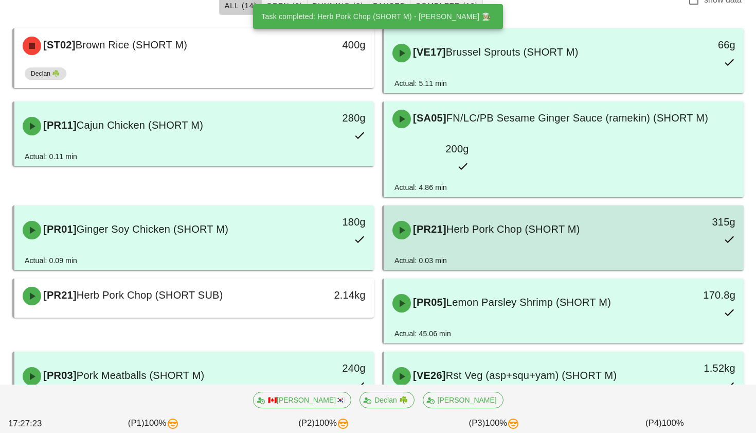
scroll to position [104, 0]
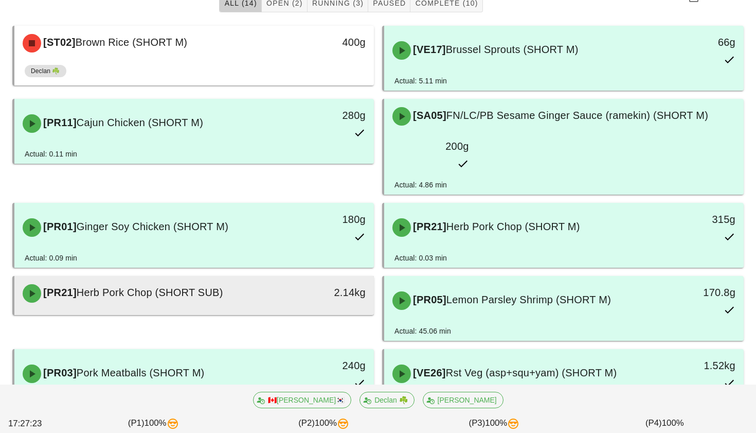
click at [326, 278] on div "2.14kg" at bounding box center [327, 293] width 89 height 31
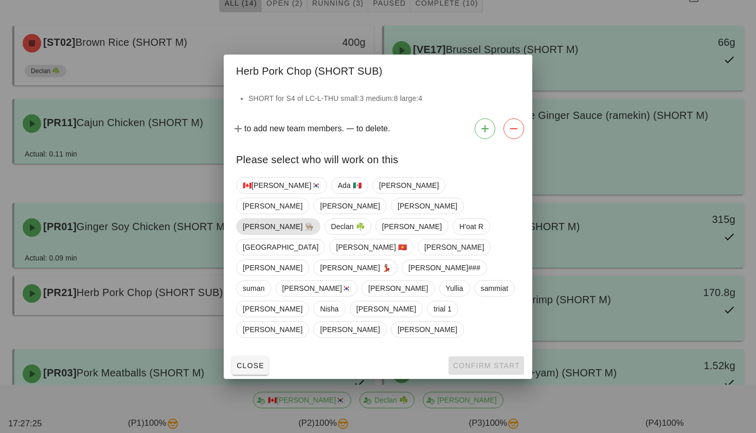
click at [268, 234] on span "[PERSON_NAME] 👨🏼‍🍳" at bounding box center [278, 226] width 71 height 15
click at [468, 361] on span "Confirm Start" at bounding box center [486, 365] width 67 height 8
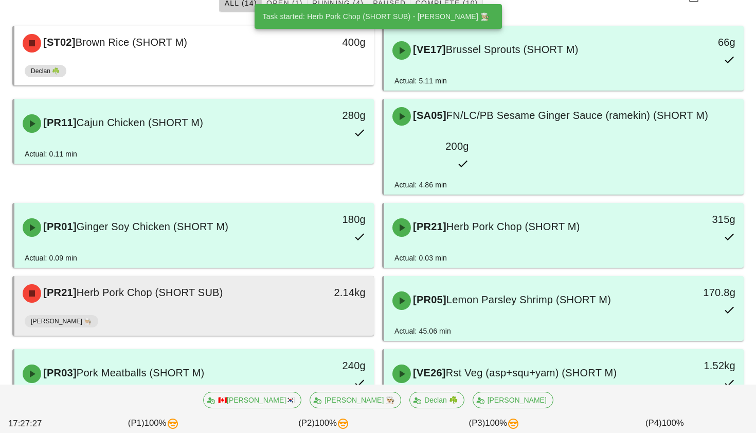
click at [306, 278] on div "2.14kg" at bounding box center [327, 293] width 89 height 31
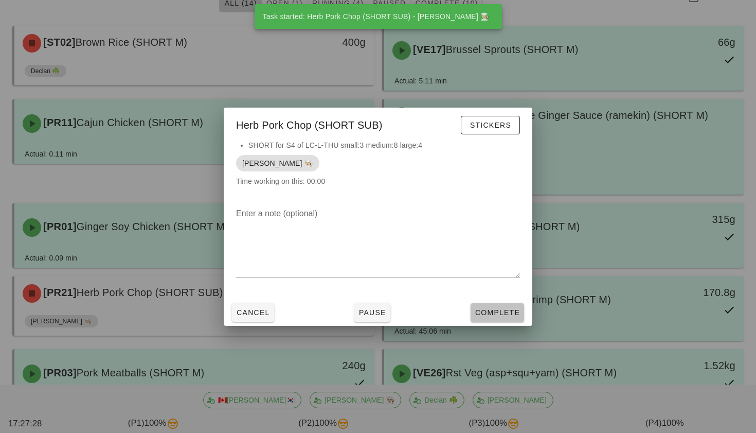
click at [485, 315] on span "Complete" at bounding box center [497, 312] width 45 height 8
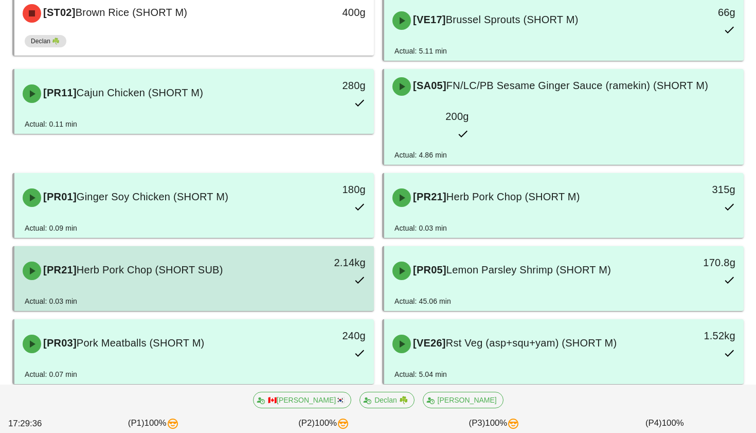
scroll to position [135, 0]
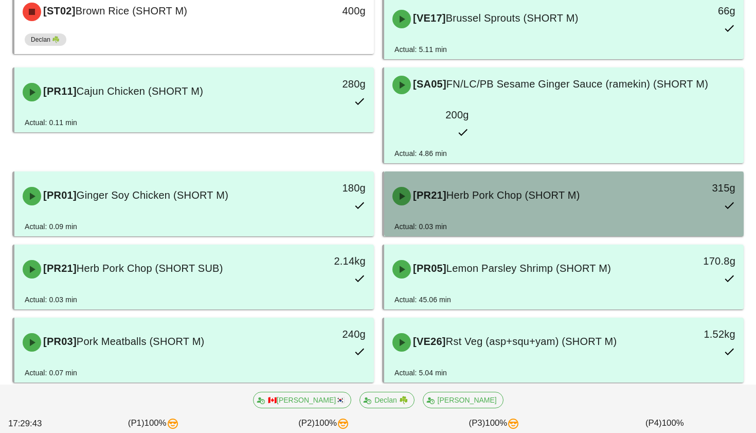
click at [505, 183] on div "[PR21] Herb Pork Chop (SHORT M) 315g" at bounding box center [564, 195] width 356 height 45
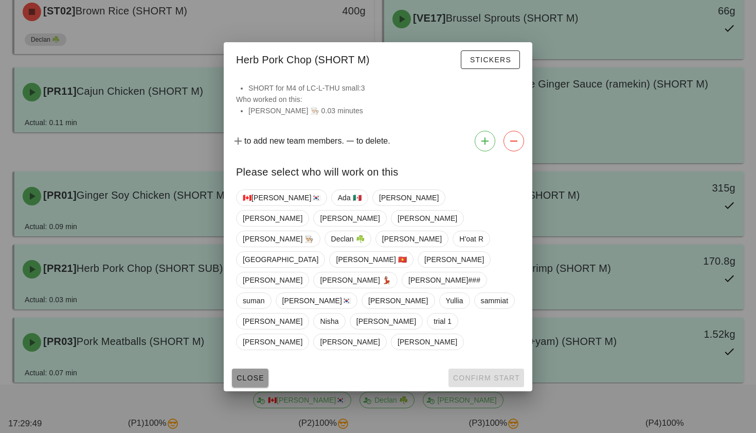
click at [250, 374] on span "Close" at bounding box center [250, 378] width 28 height 8
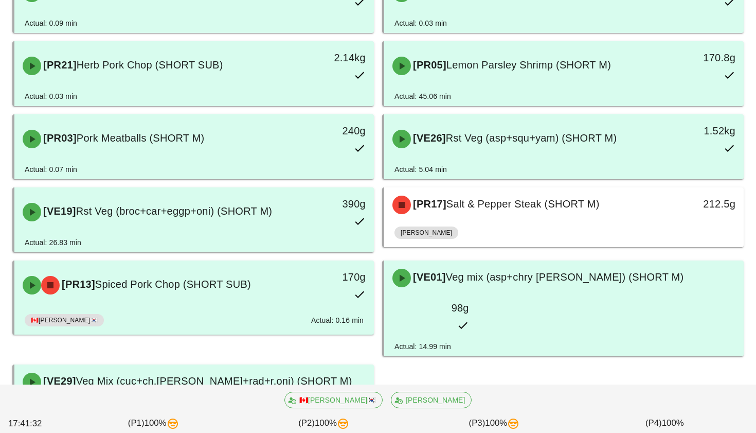
scroll to position [357, 0]
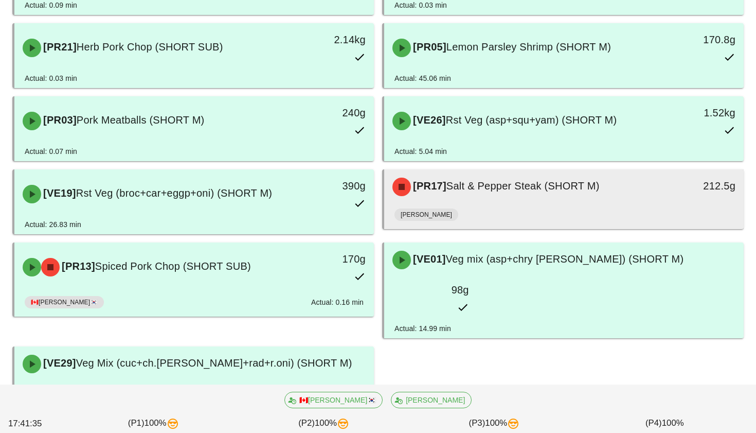
click at [454, 204] on div "[PERSON_NAME]" at bounding box center [564, 216] width 339 height 25
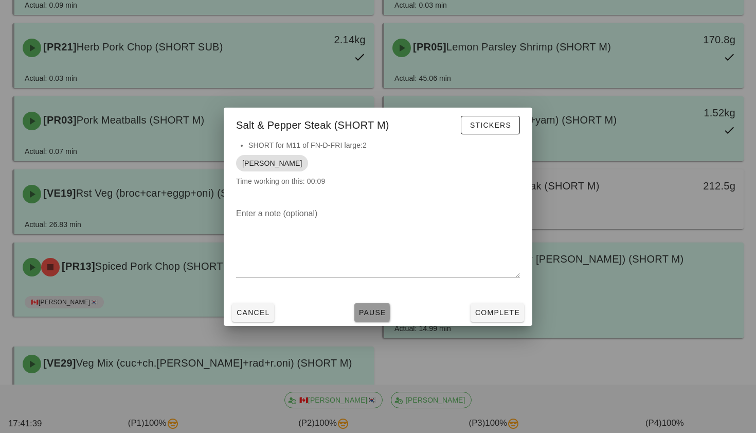
click at [375, 314] on span "Pause" at bounding box center [373, 312] width 28 height 8
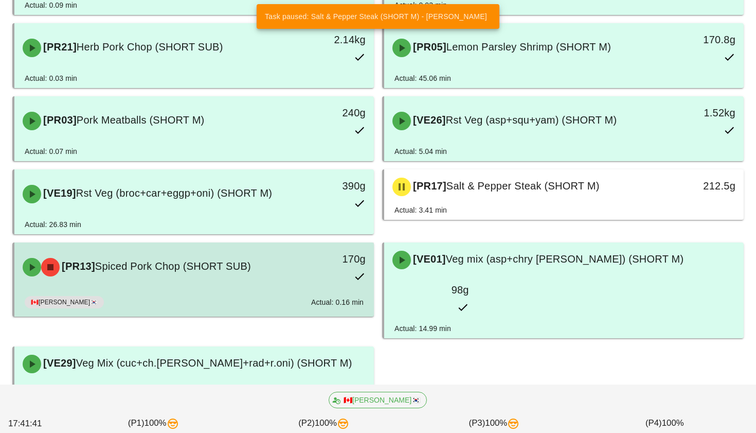
click at [182, 252] on div "[PR13] Spiced Pork Chop (SHORT SUB)" at bounding box center [149, 267] width 267 height 31
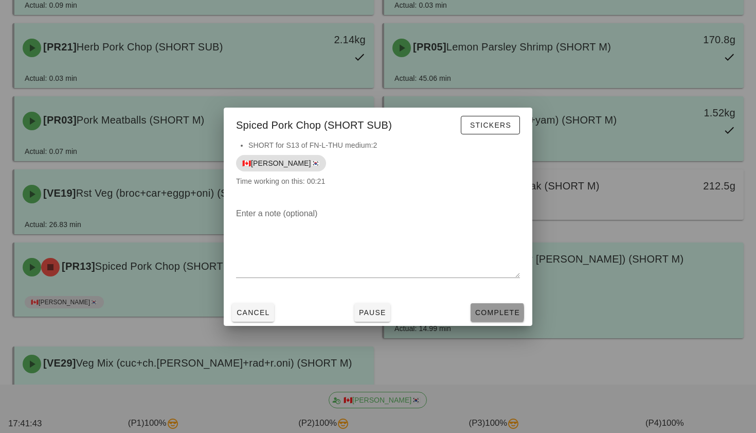
click at [496, 309] on span "Complete" at bounding box center [497, 312] width 45 height 8
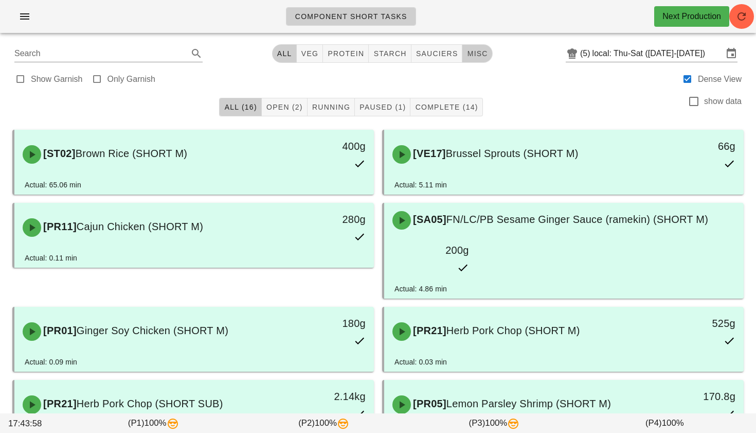
click at [463, 61] on button "misc" at bounding box center [478, 53] width 30 height 19
type input "team:misc"
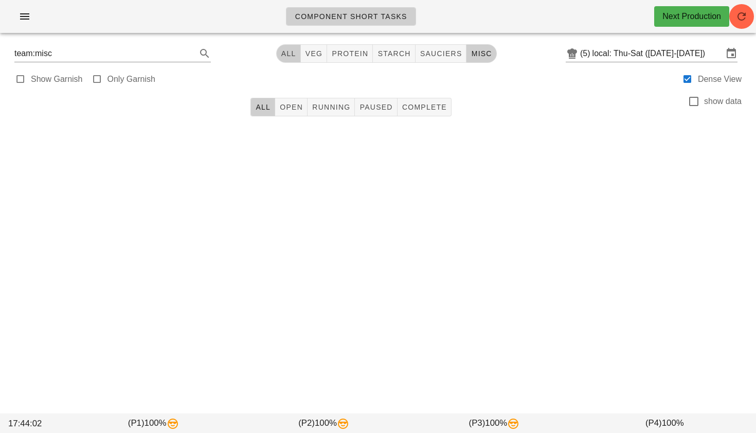
click at [291, 54] on span "All" at bounding box center [288, 53] width 15 height 8
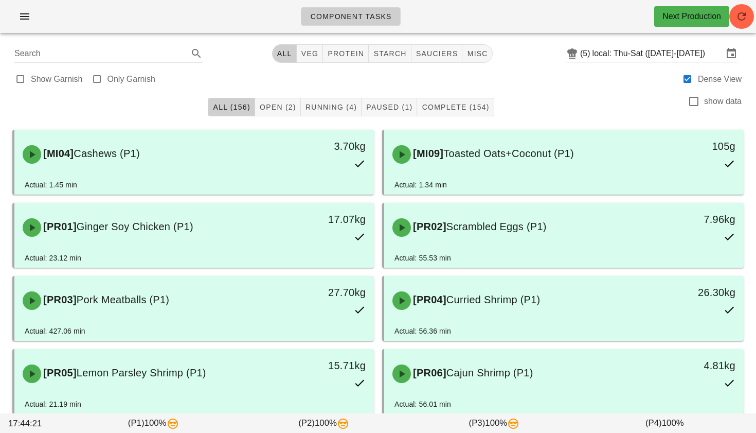
click at [143, 57] on input "Search" at bounding box center [100, 53] width 172 height 16
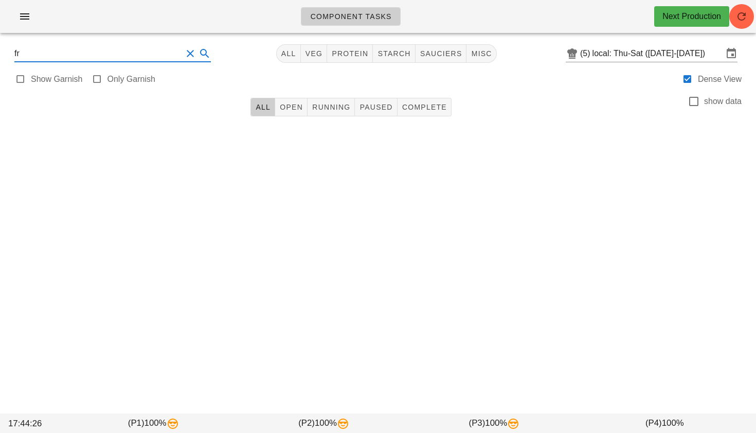
type input "f"
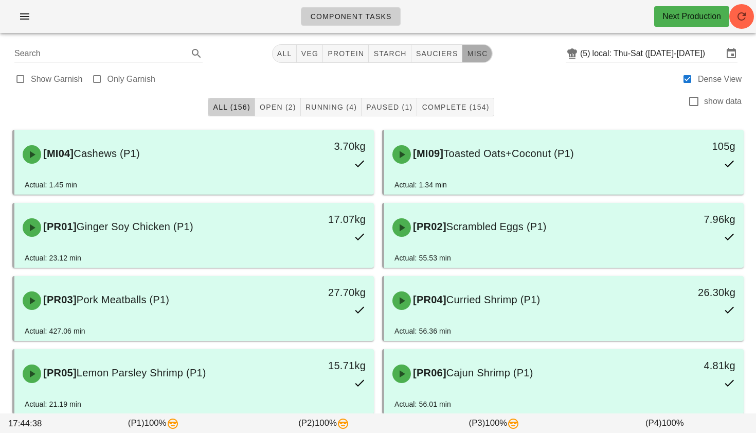
click at [473, 54] on span "misc" at bounding box center [477, 53] width 21 height 8
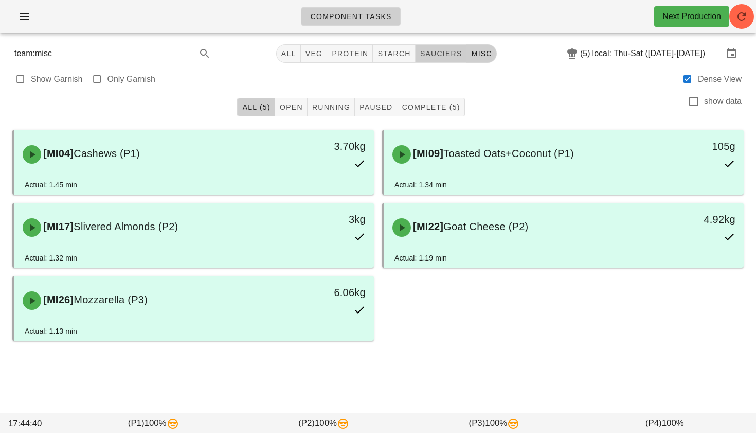
click at [447, 55] on span "sauciers" at bounding box center [441, 53] width 43 height 8
type input "team:sauciers"
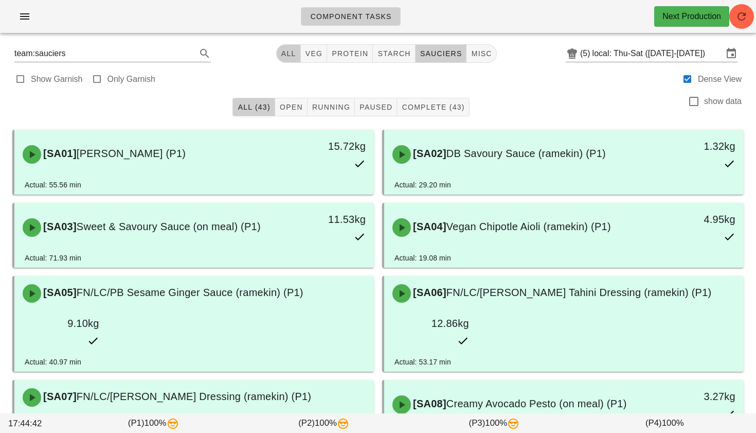
click at [293, 58] on span "All" at bounding box center [288, 53] width 15 height 8
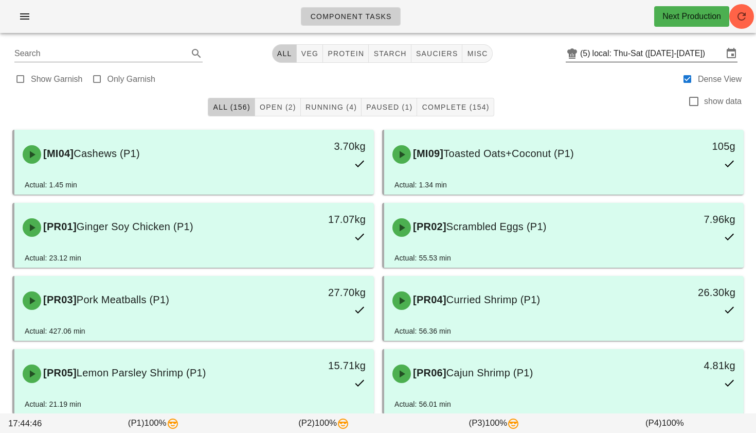
click at [625, 53] on input "local: Thu-Sat ([DATE]-[DATE])" at bounding box center [658, 53] width 131 height 16
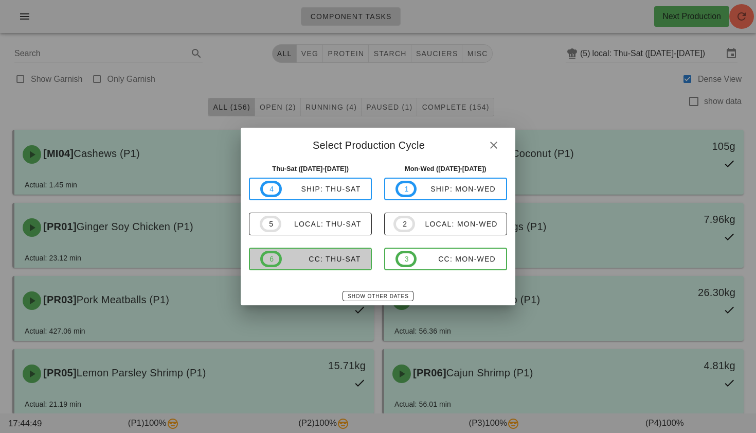
click at [324, 257] on div "CC: Thu-Sat" at bounding box center [321, 259] width 79 height 8
type input "CC: Thu-Sat ([DATE]-[DATE])"
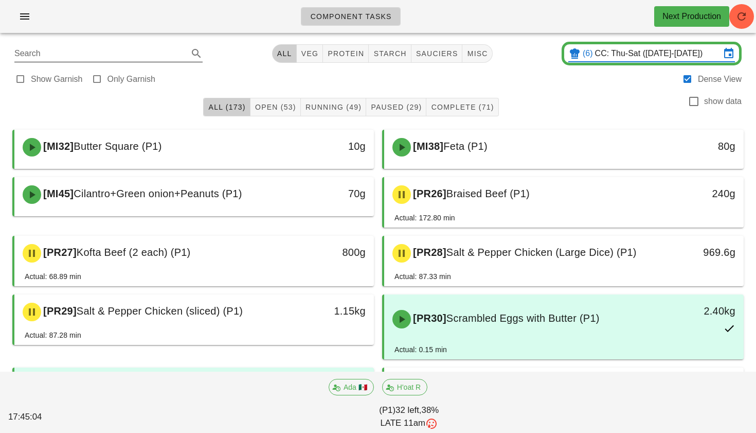
click at [95, 56] on input "Search" at bounding box center [100, 53] width 172 height 16
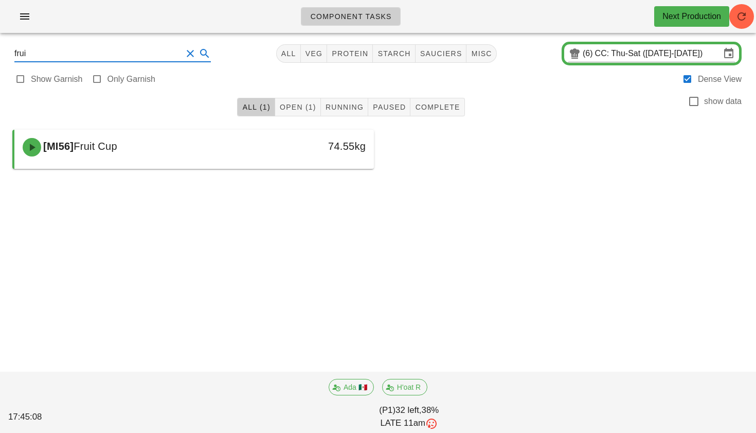
type input "frui"
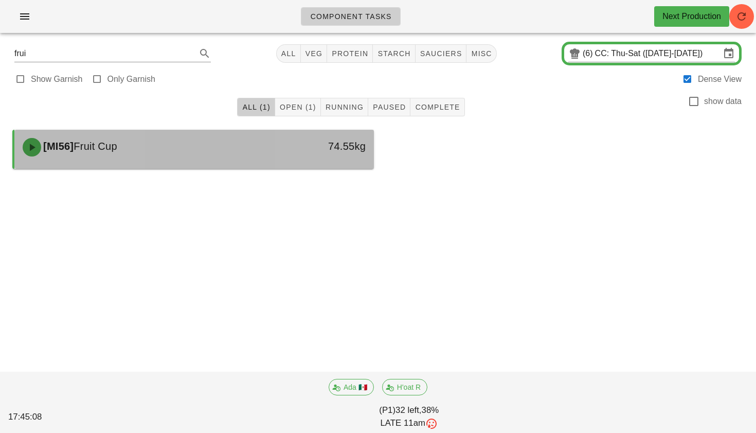
click at [70, 144] on span "[MI56]" at bounding box center [57, 145] width 32 height 11
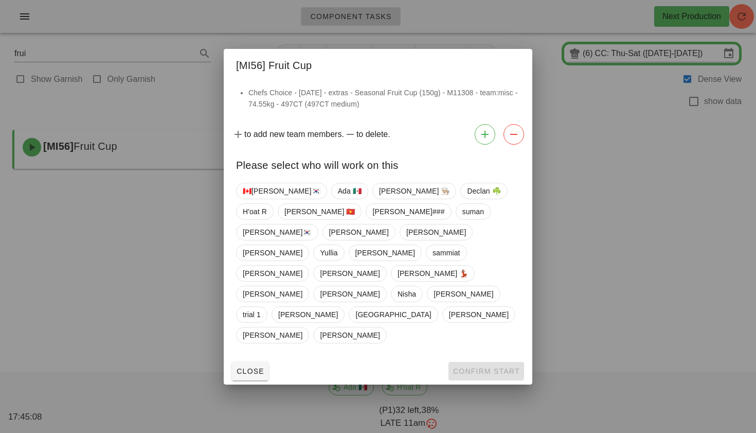
click at [70, 144] on div at bounding box center [378, 216] width 756 height 433
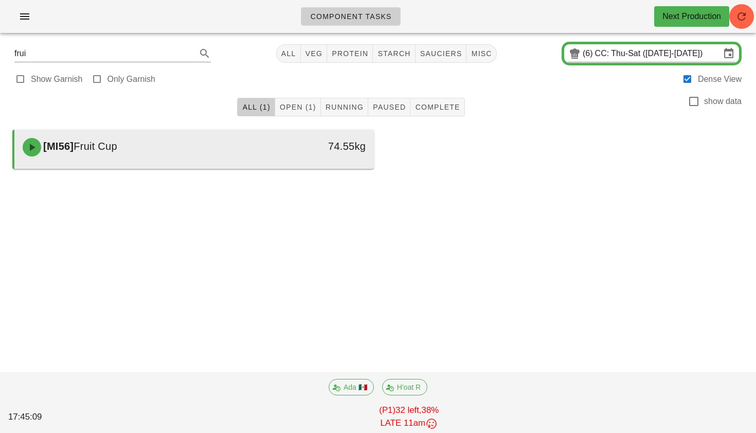
click at [78, 138] on div "[MI56] Fruit Cup" at bounding box center [149, 147] width 267 height 31
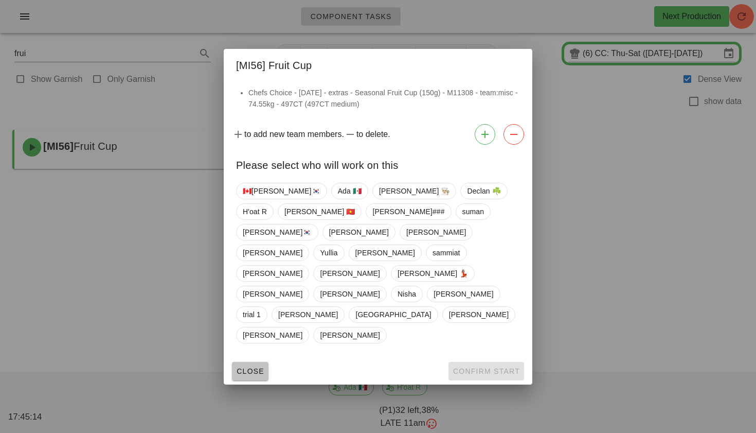
click at [255, 367] on span "Close" at bounding box center [250, 371] width 28 height 8
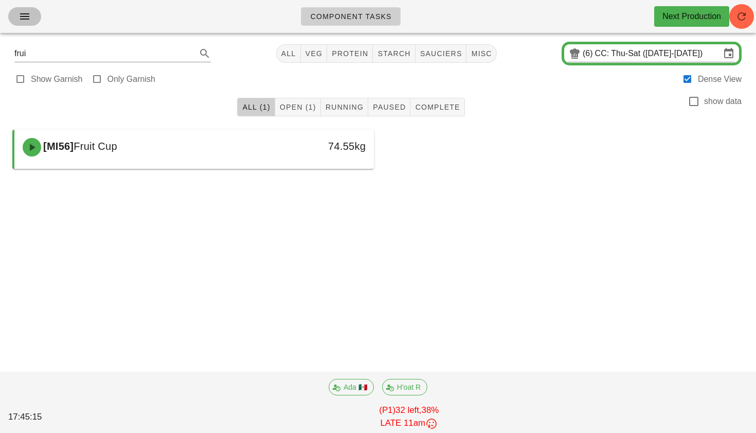
click at [26, 21] on icon "button" at bounding box center [25, 16] width 12 height 12
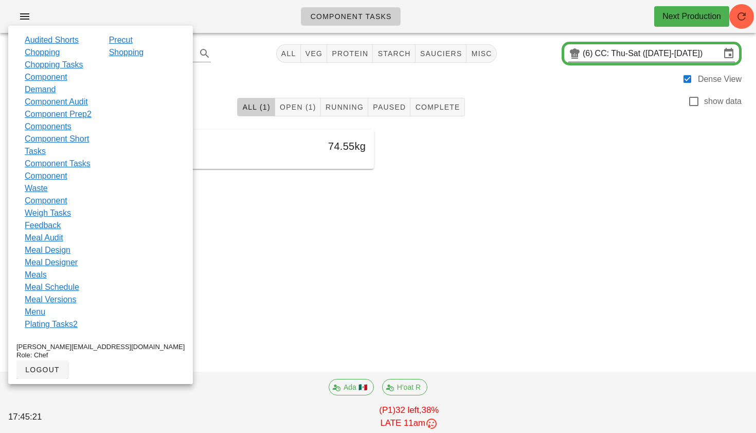
click at [606, 50] on input "CC: Thu-Sat ([DATE]-[DATE])" at bounding box center [658, 53] width 126 height 16
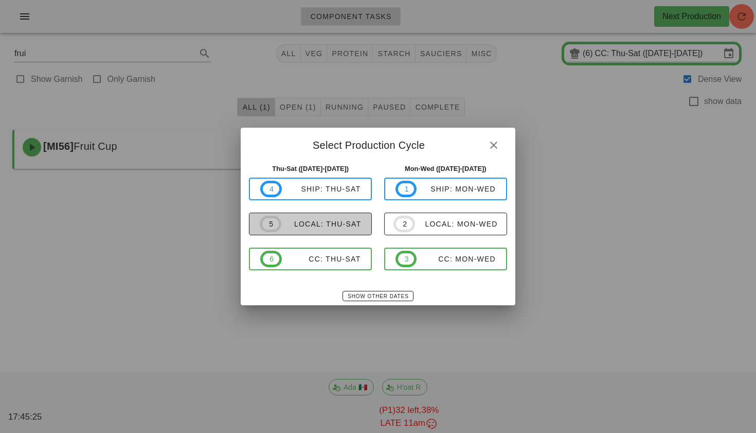
click at [320, 224] on div "local: Thu-Sat" at bounding box center [321, 224] width 80 height 8
type input "local: Thu-Sat ([DATE]-[DATE])"
